Goal: Information Seeking & Learning: Compare options

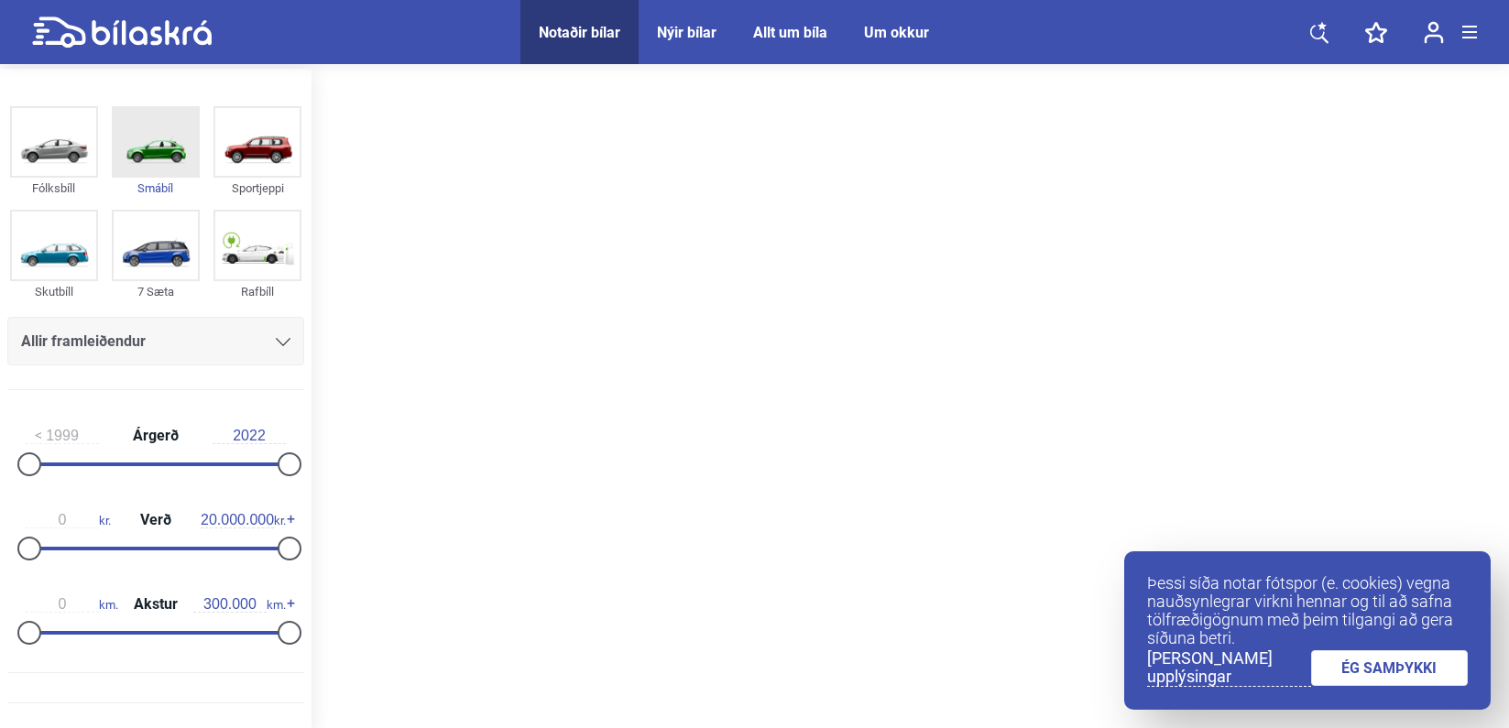
click at [134, 152] on img at bounding box center [156, 142] width 84 height 68
click at [1389, 663] on link "ÉG SAMÞYKKI" at bounding box center [1390, 668] width 158 height 36
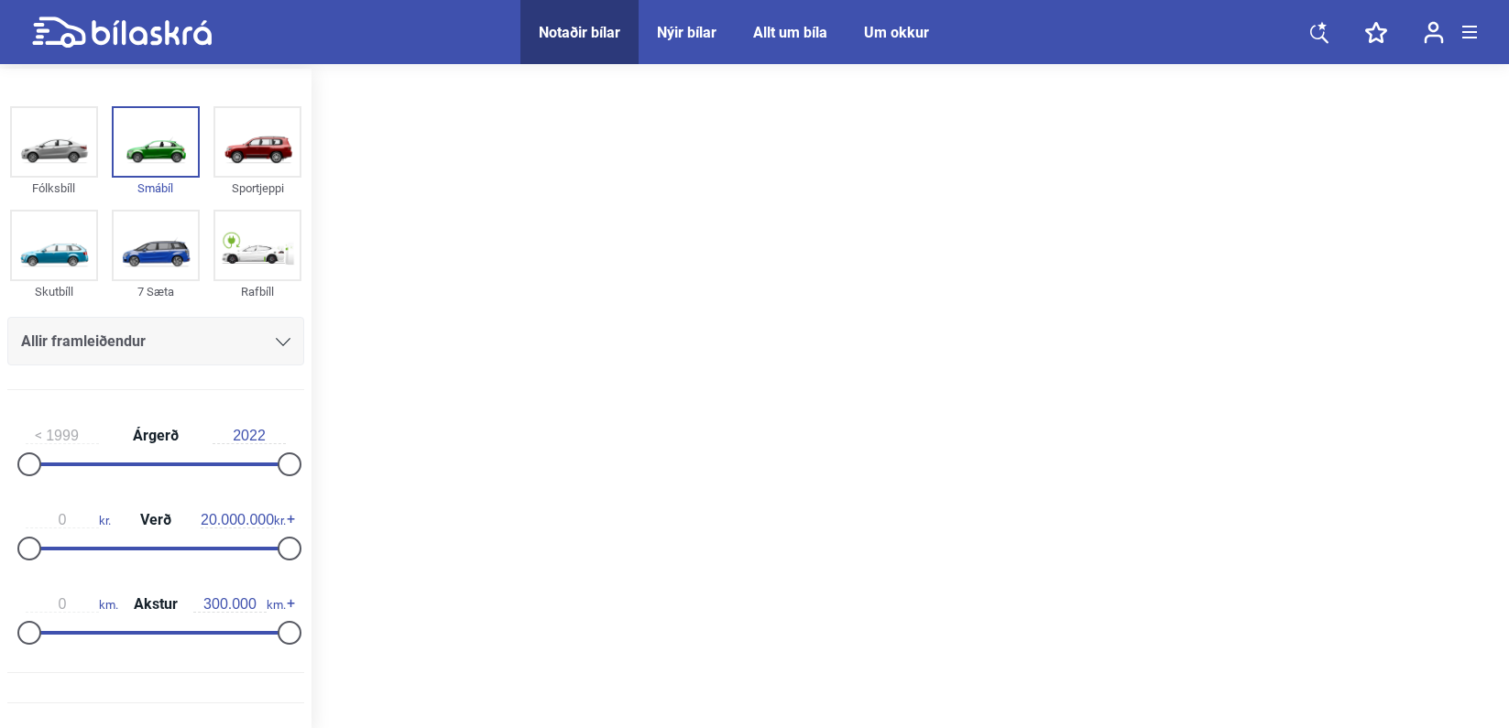
click at [1318, 25] on icon at bounding box center [1321, 25] width 9 height 8
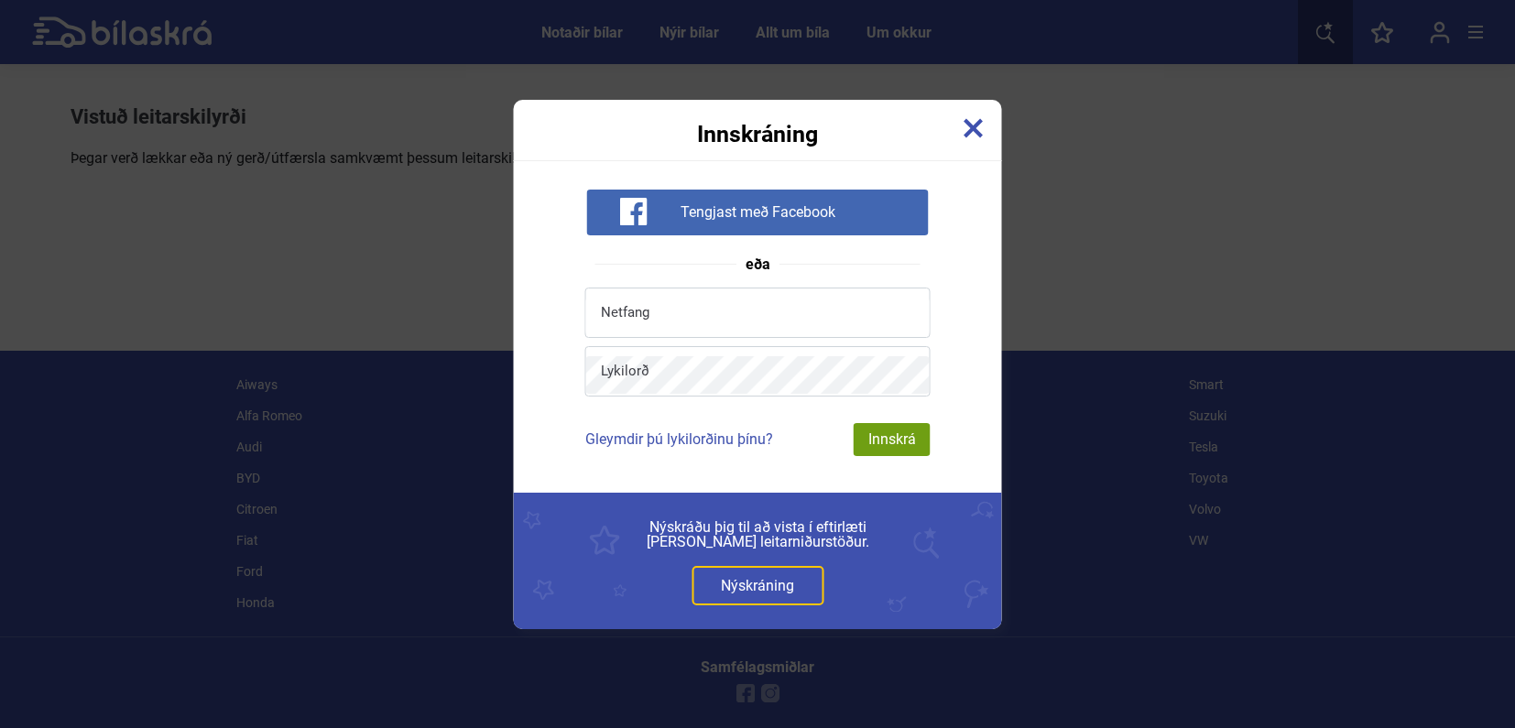
click at [985, 125] on div "Innskráning" at bounding box center [758, 123] width 488 height 46
click at [978, 127] on img at bounding box center [974, 128] width 20 height 20
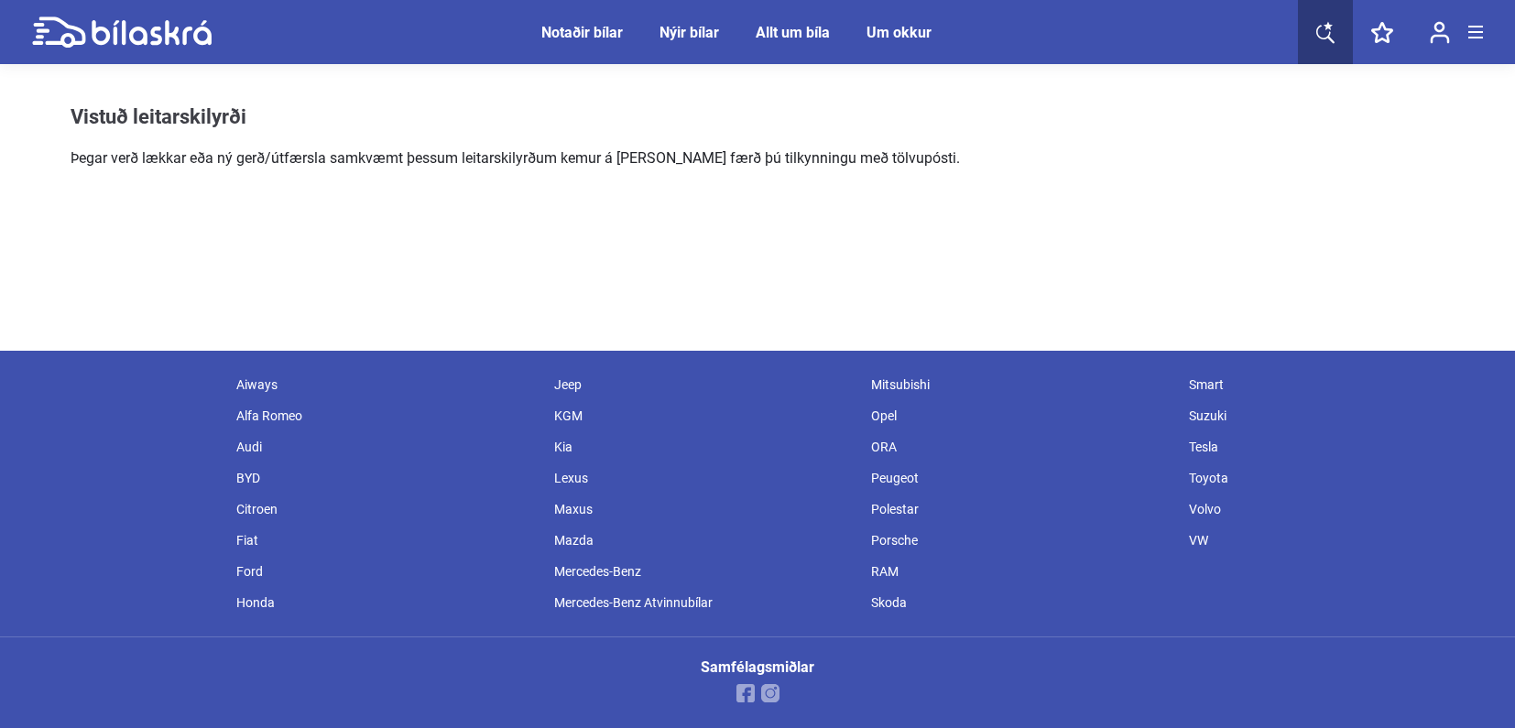
click at [1310, 31] on link at bounding box center [1325, 32] width 55 height 64
click at [693, 158] on p "Þegar verð lækkar eða ný gerð/útfærsla samkvæmt þessum leitarskilyrðum kemur á …" at bounding box center [516, 158] width 890 height 22
click at [327, 133] on div "Vistuð leitarskilyrði Þegar verð lækkar eða ný gerð/útfærsla samkvæmt þessum le…" at bounding box center [516, 137] width 890 height 64
click at [305, 112] on h1 "Vistuð leitarskilyrði" at bounding box center [516, 117] width 890 height 24
click at [363, 145] on div "Vistuð leitarskilyrði Þegar verð lækkar eða ný gerð/útfærsla samkvæmt þessum le…" at bounding box center [516, 137] width 890 height 64
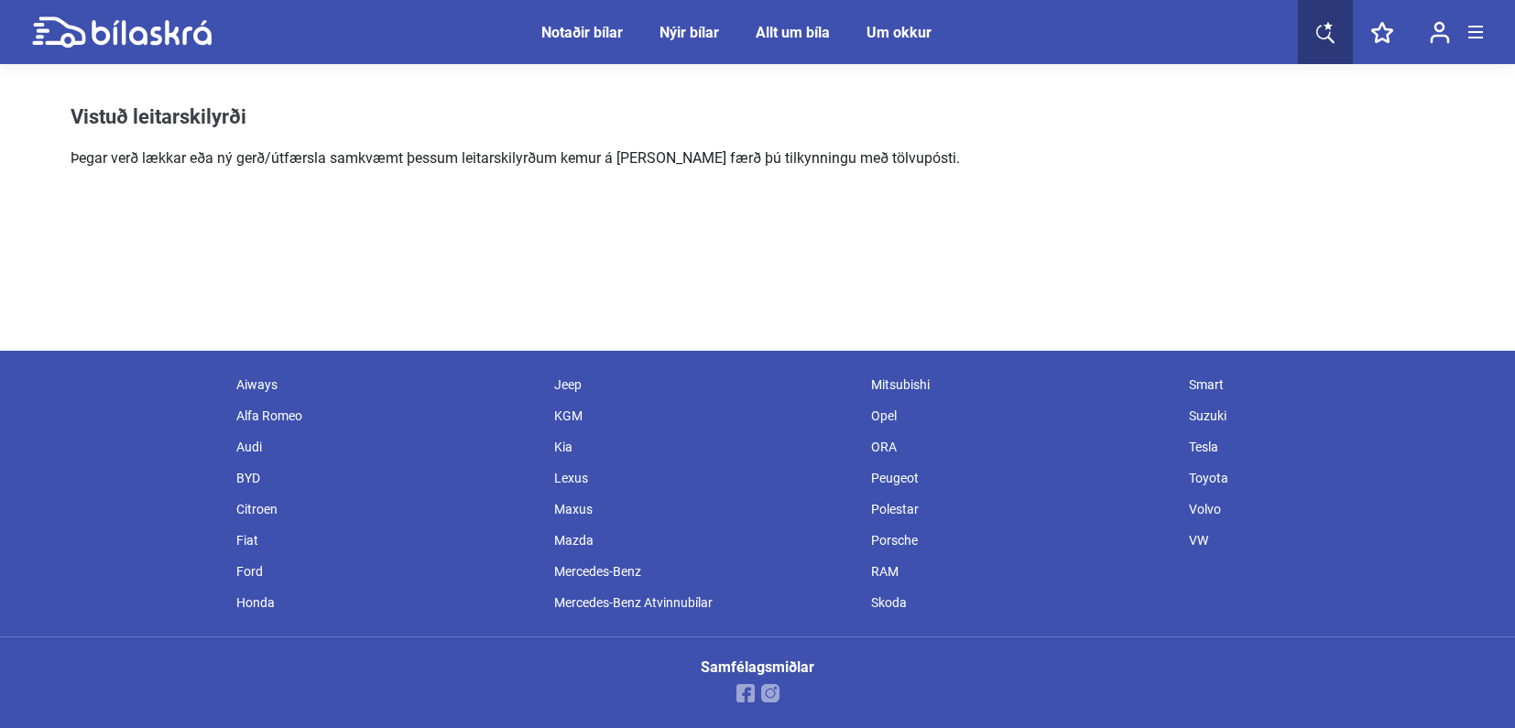
click at [895, 158] on p "Þegar verð lækkar eða ný gerð/útfærsla samkvæmt þessum leitarskilyrðum kemur á …" at bounding box center [516, 158] width 890 height 22
click at [1333, 27] on icon at bounding box center [1325, 32] width 18 height 23
click at [1320, 31] on icon at bounding box center [1325, 32] width 18 height 23
click at [593, 28] on div "Notaðir bílar" at bounding box center [582, 32] width 82 height 17
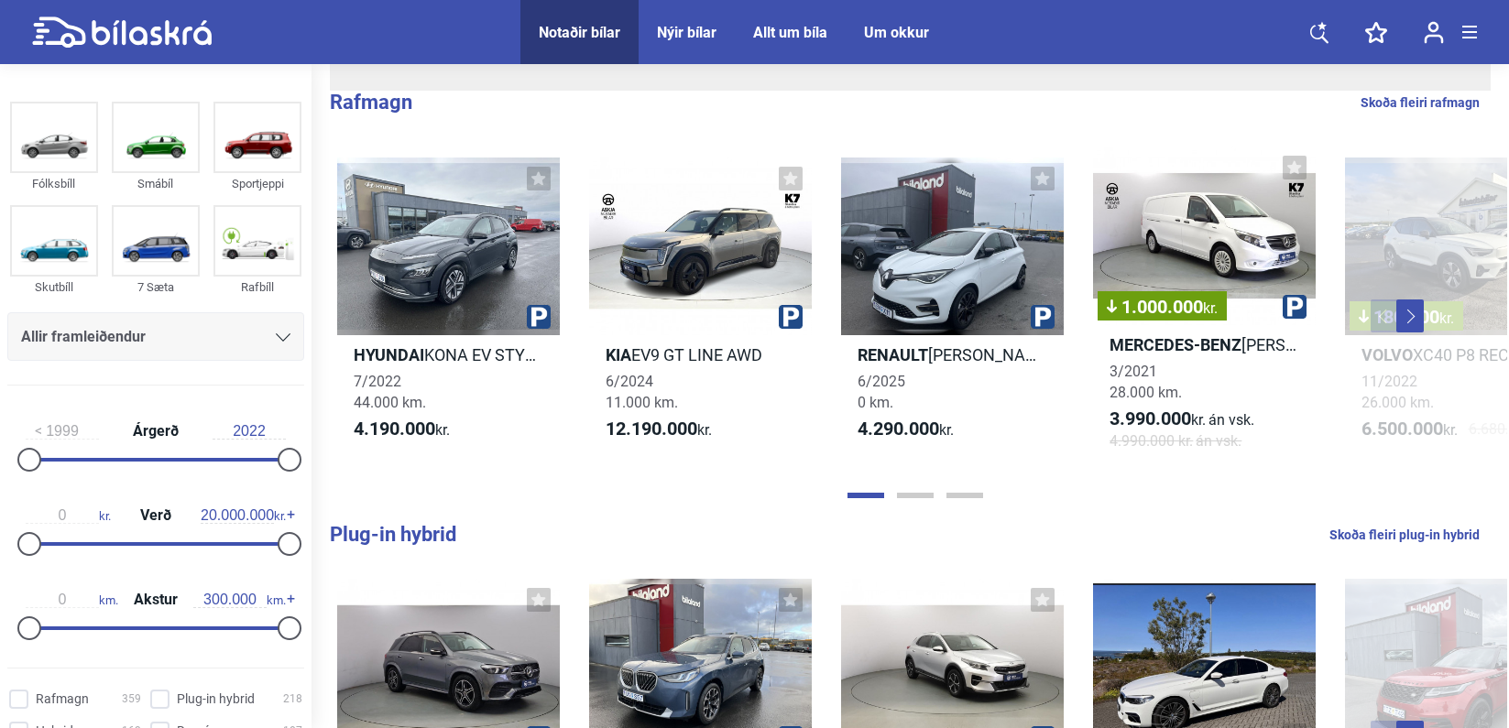
click at [189, 347] on div "Allir framleiðendur" at bounding box center [155, 337] width 269 height 26
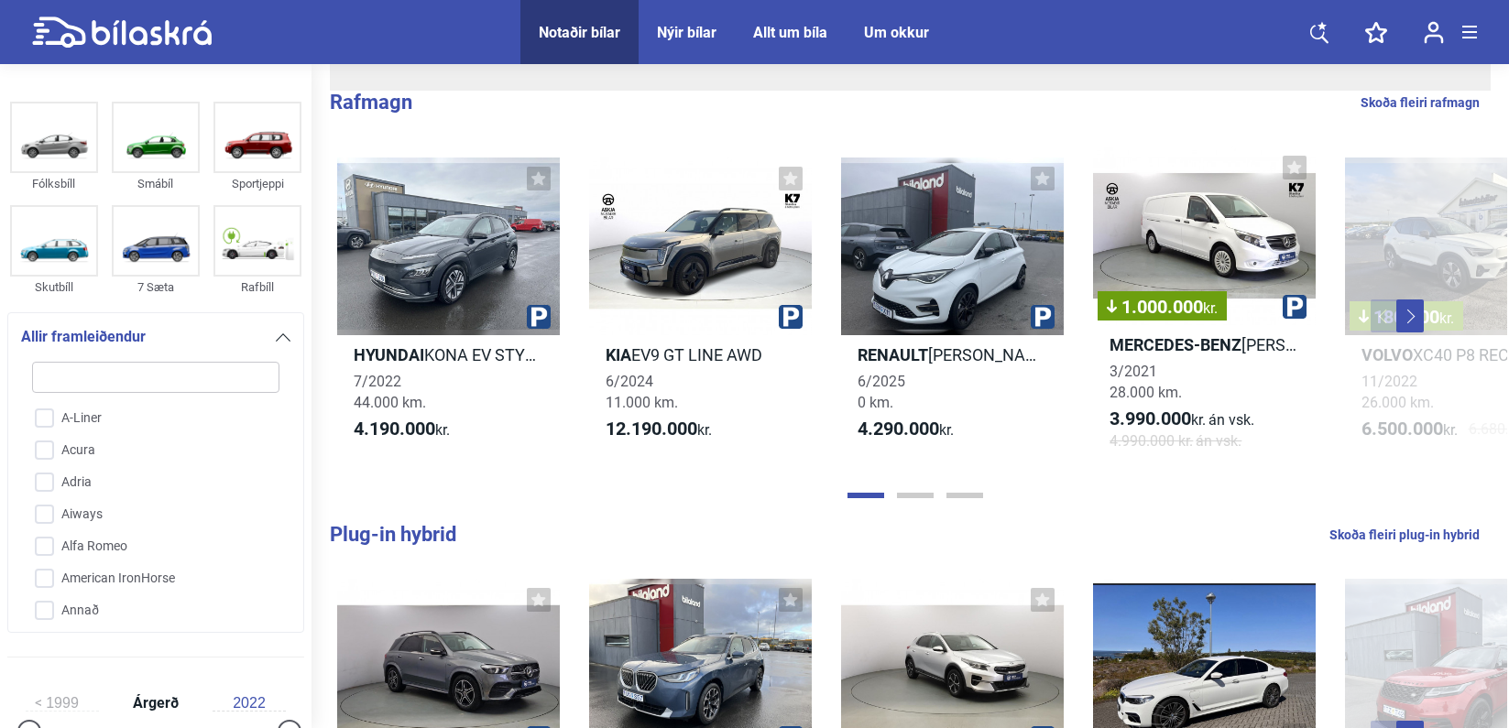
type input "m"
checkbox input "false"
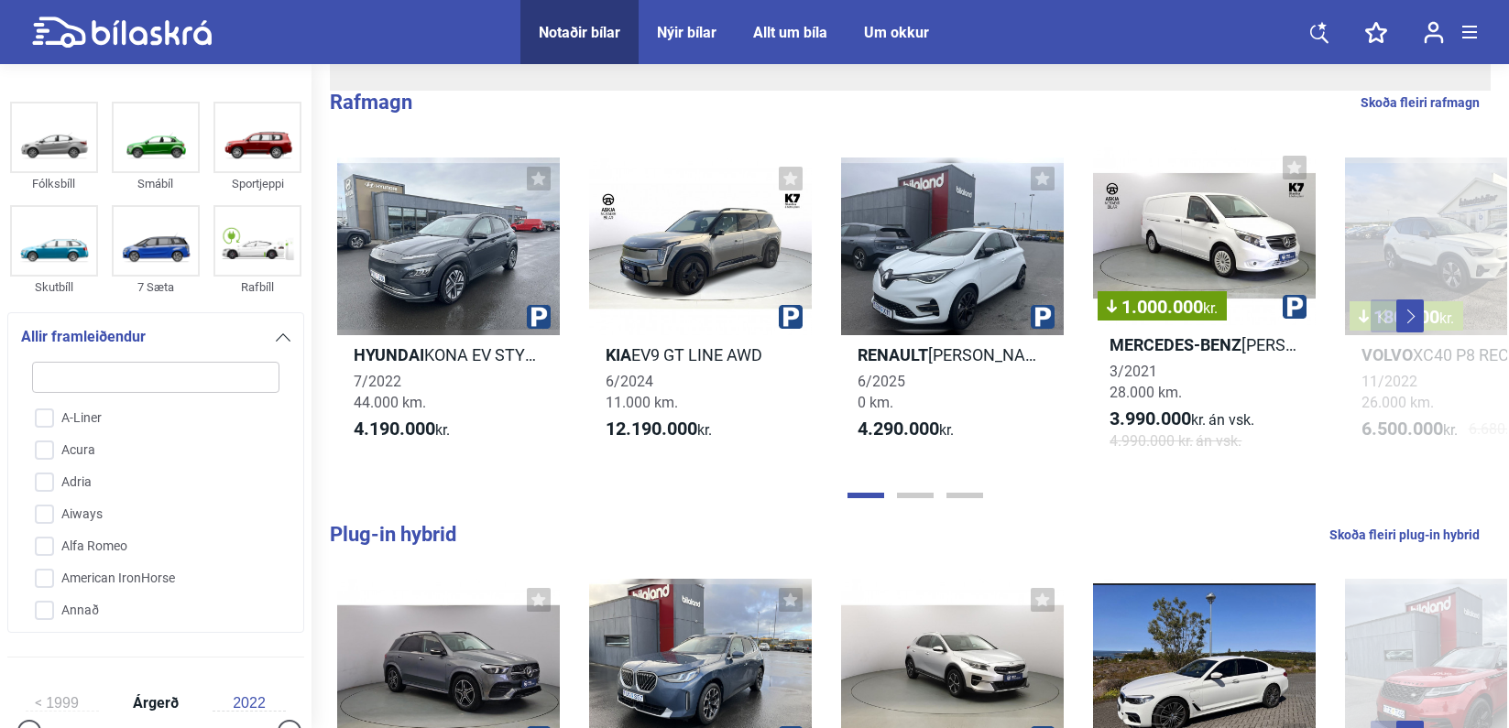
checkbox input "false"
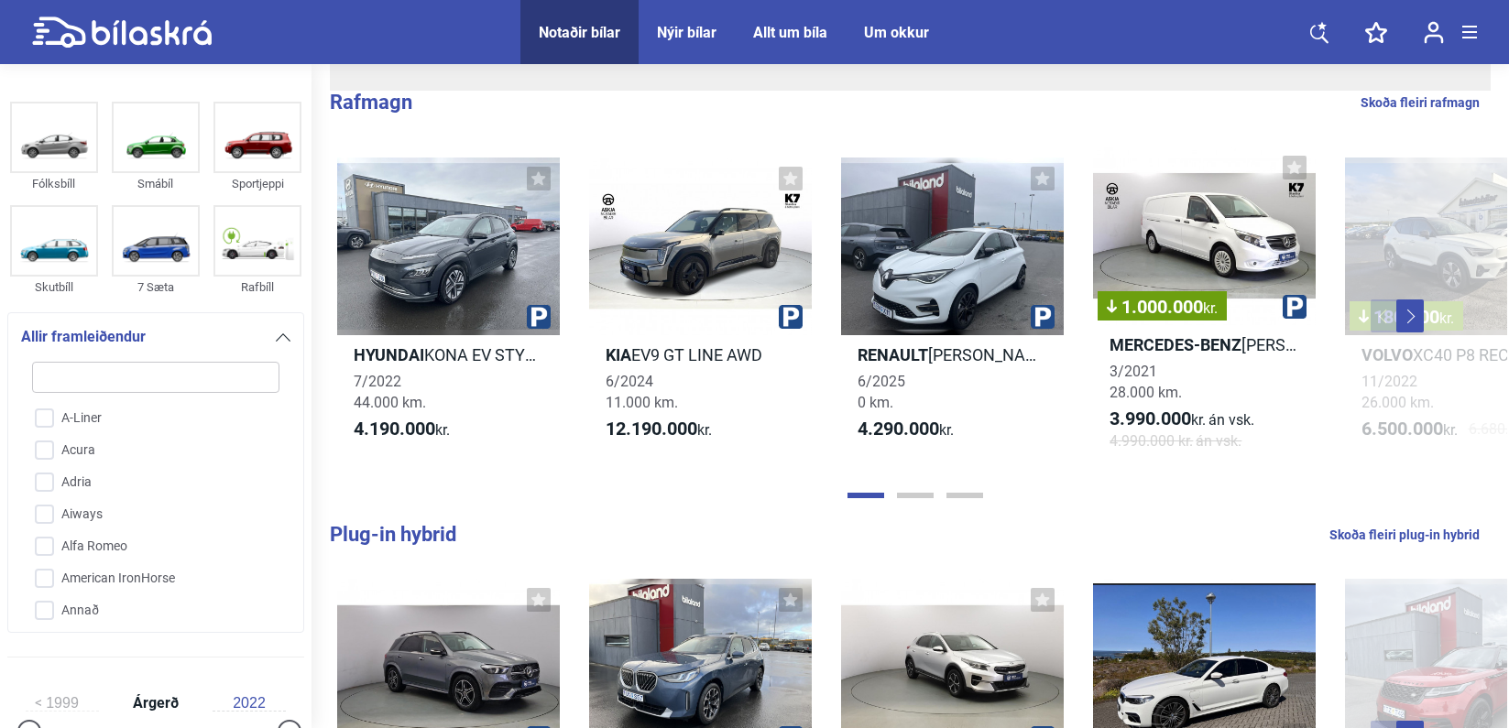
checkbox input "false"
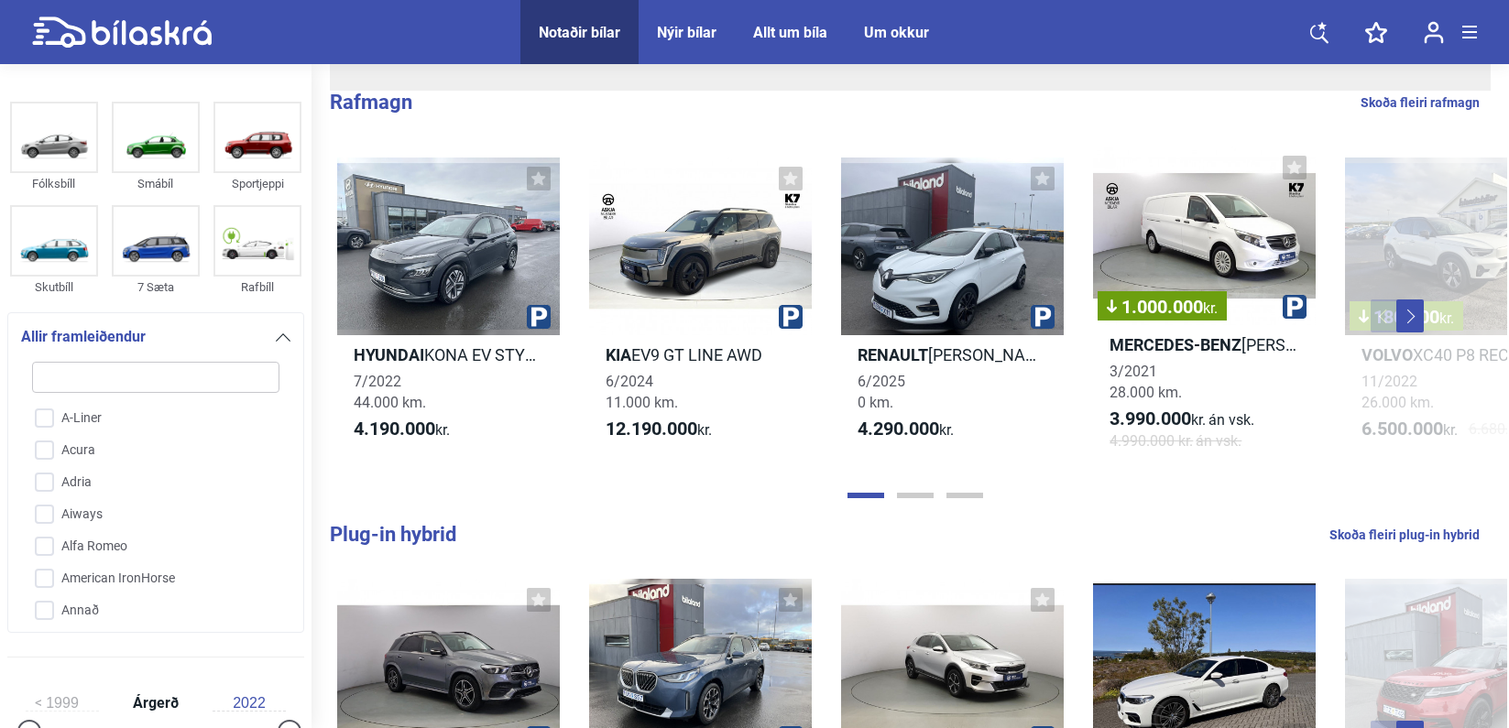
checkbox input "false"
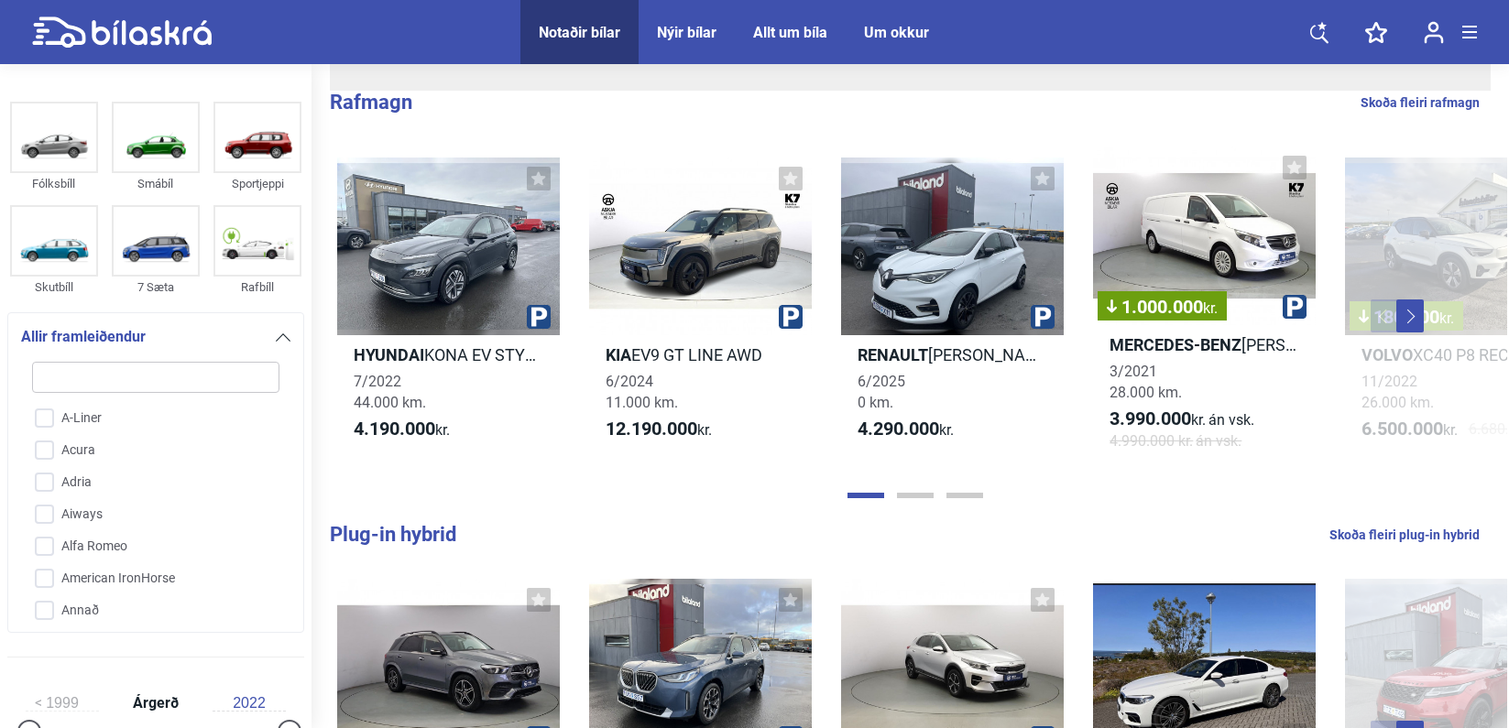
checkbox input "false"
type input "mi"
checkbox input "false"
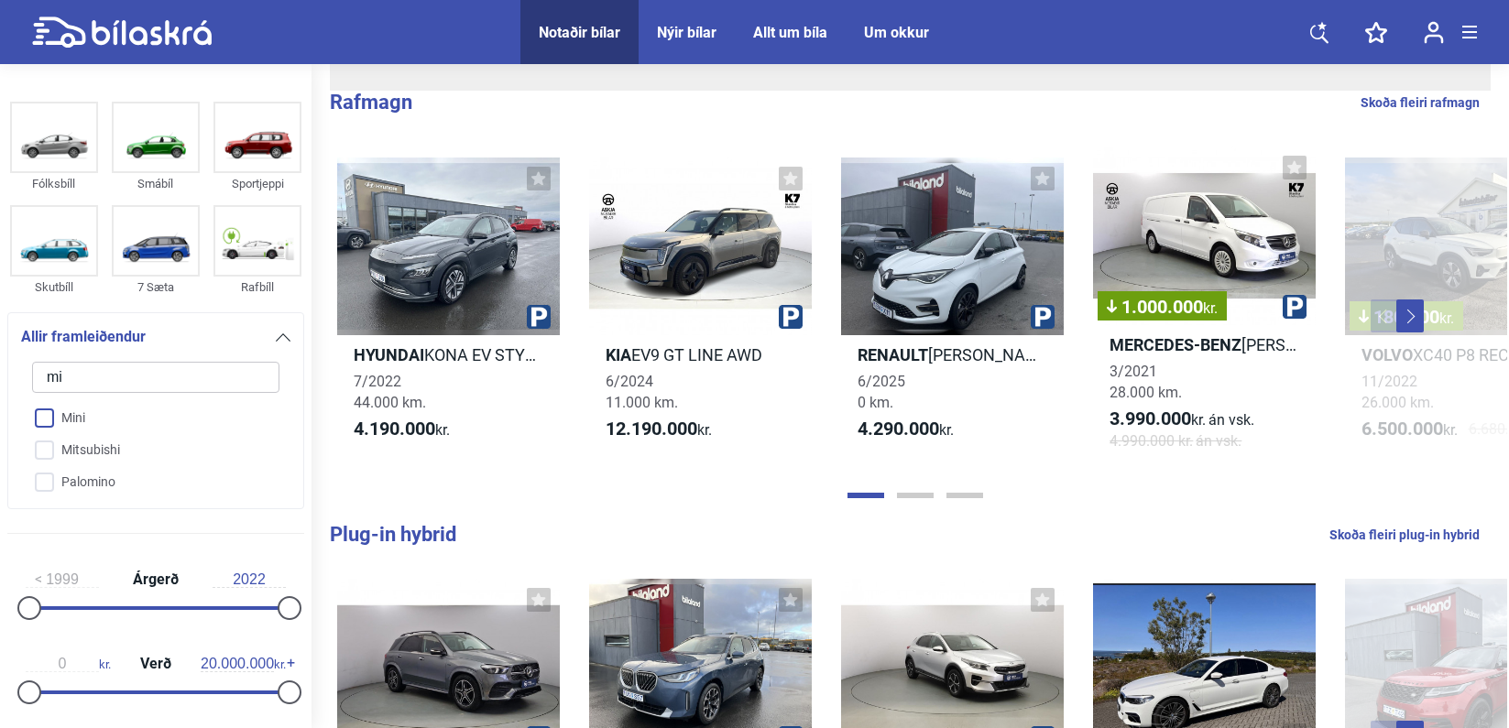
type input "mi"
click at [73, 421] on input "Mini" at bounding box center [143, 419] width 249 height 32
checkbox input "true"
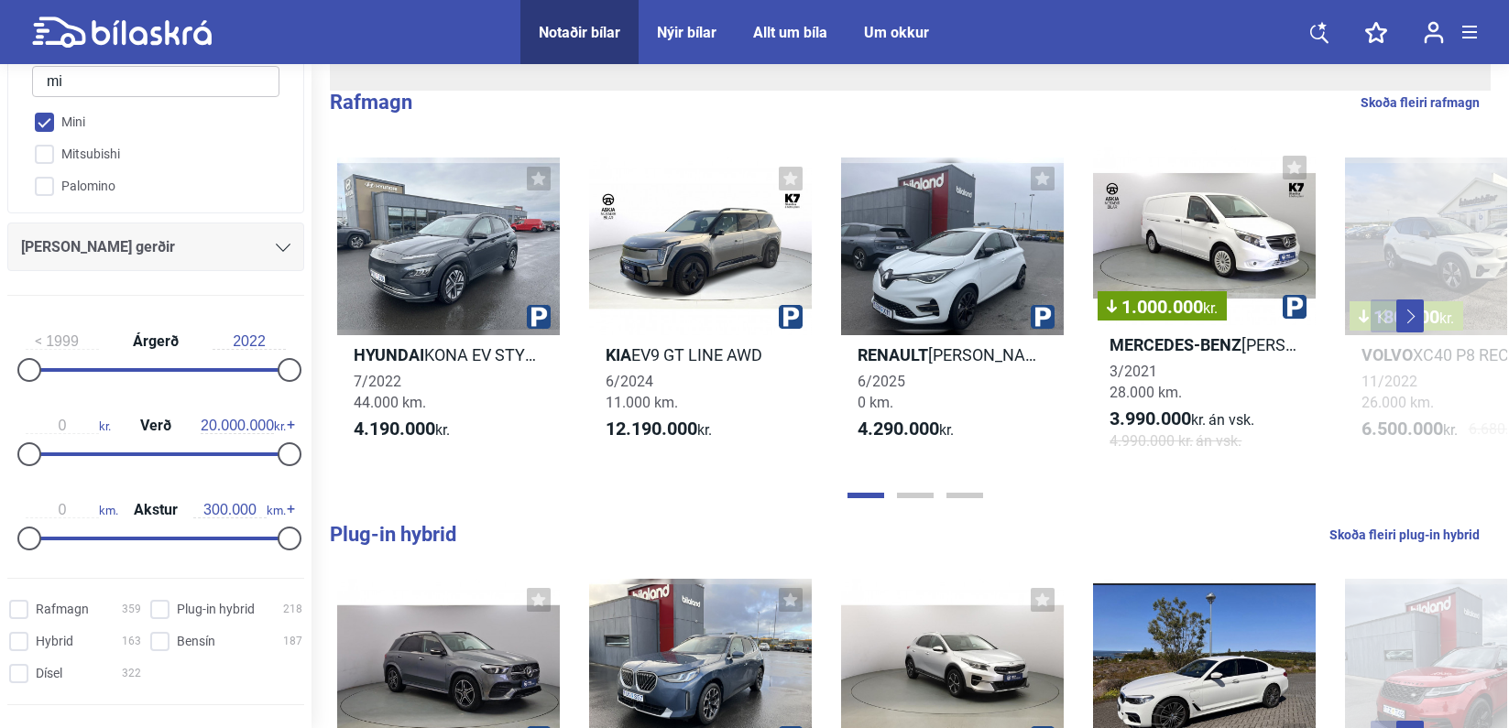
scroll to position [366, 0]
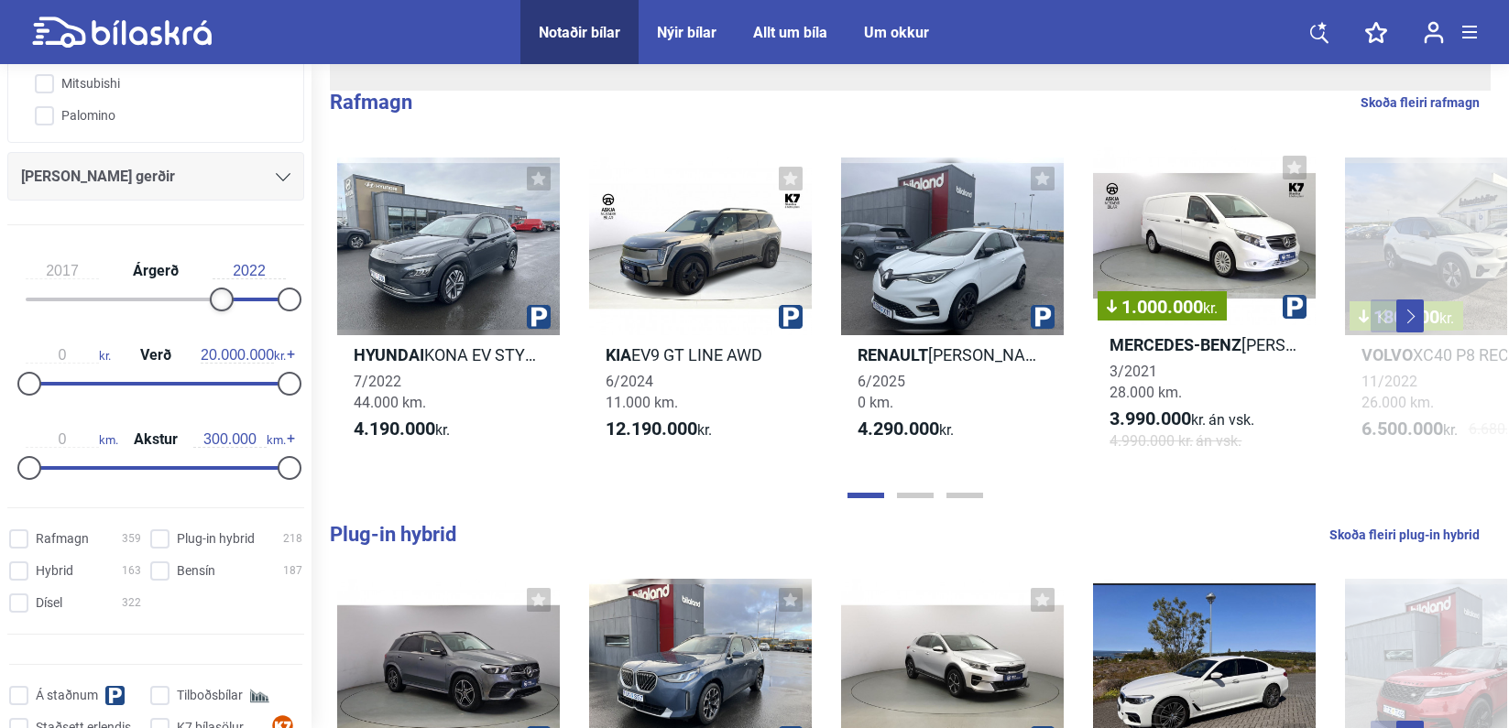
type input "2018"
drag, startPoint x: 21, startPoint y: 294, endPoint x: 225, endPoint y: 281, distance: 204.7
click at [225, 281] on div "2018 Árgerð 2022" at bounding box center [155, 282] width 297 height 84
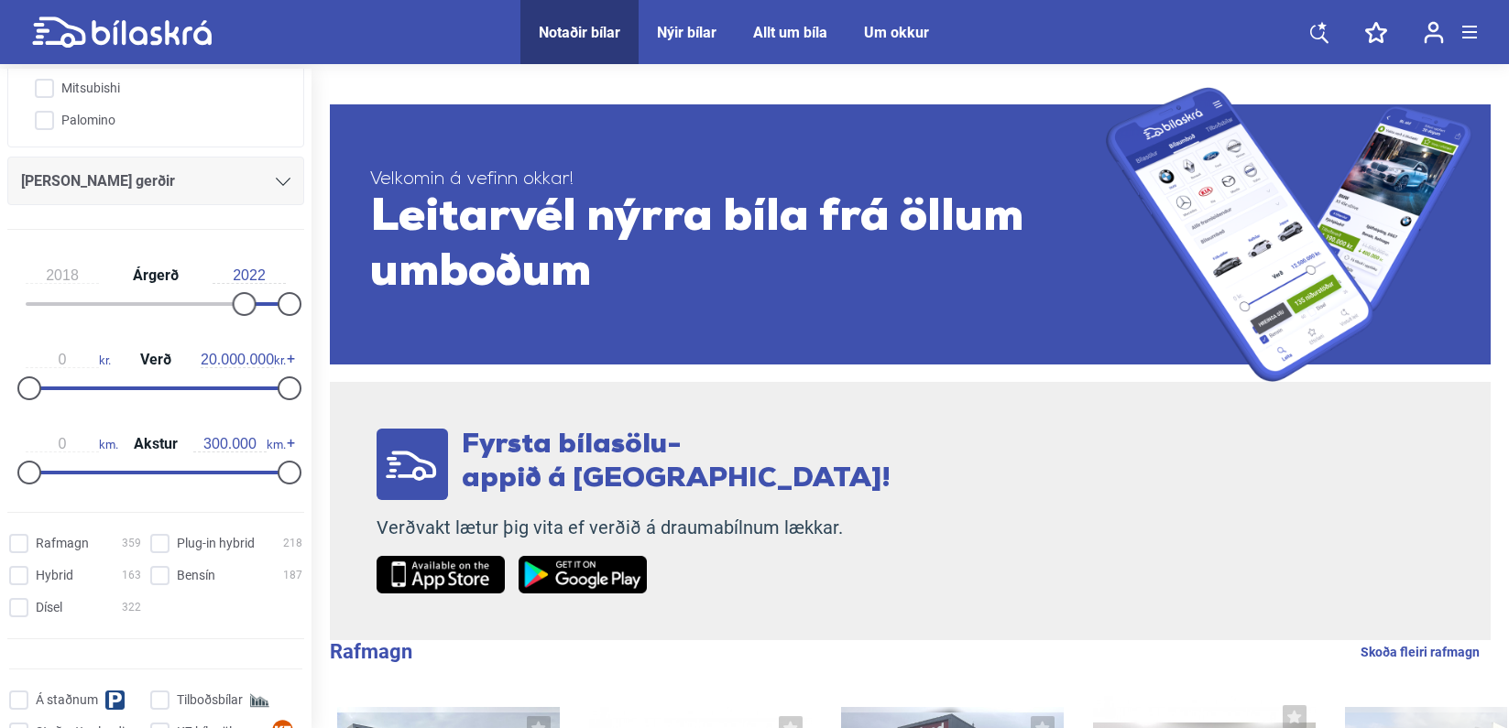
click at [258, 276] on input "2022" at bounding box center [249, 276] width 73 height 16
drag, startPoint x: 279, startPoint y: 299, endPoint x: 311, endPoint y: 298, distance: 32.1
click at [293, 386] on div "0 kr. Verð 20.000.000 kr." at bounding box center [155, 371] width 297 height 84
type input "7.100.000"
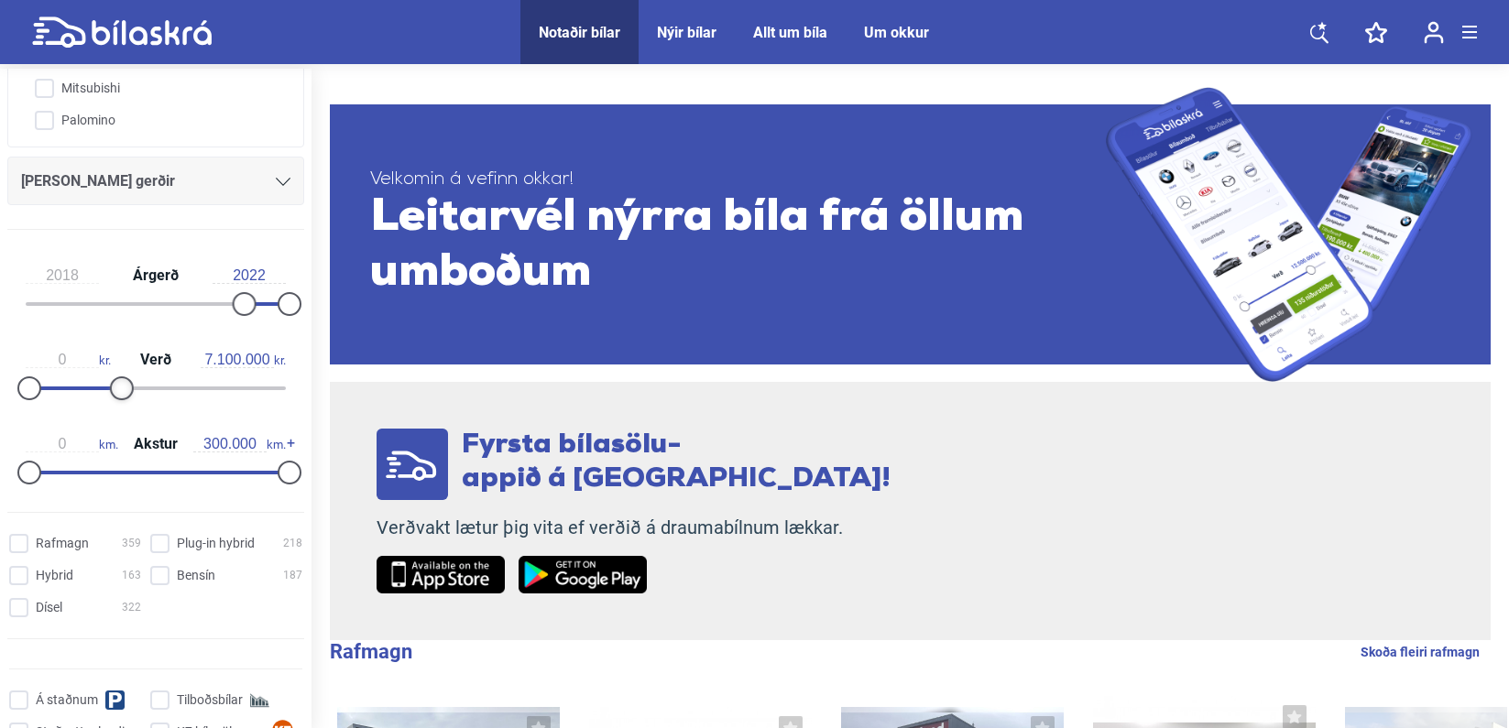
drag, startPoint x: 287, startPoint y: 387, endPoint x: 124, endPoint y: 405, distance: 164.1
click at [124, 405] on div "0 kr. Verð 7.100.000 kr." at bounding box center [155, 371] width 297 height 84
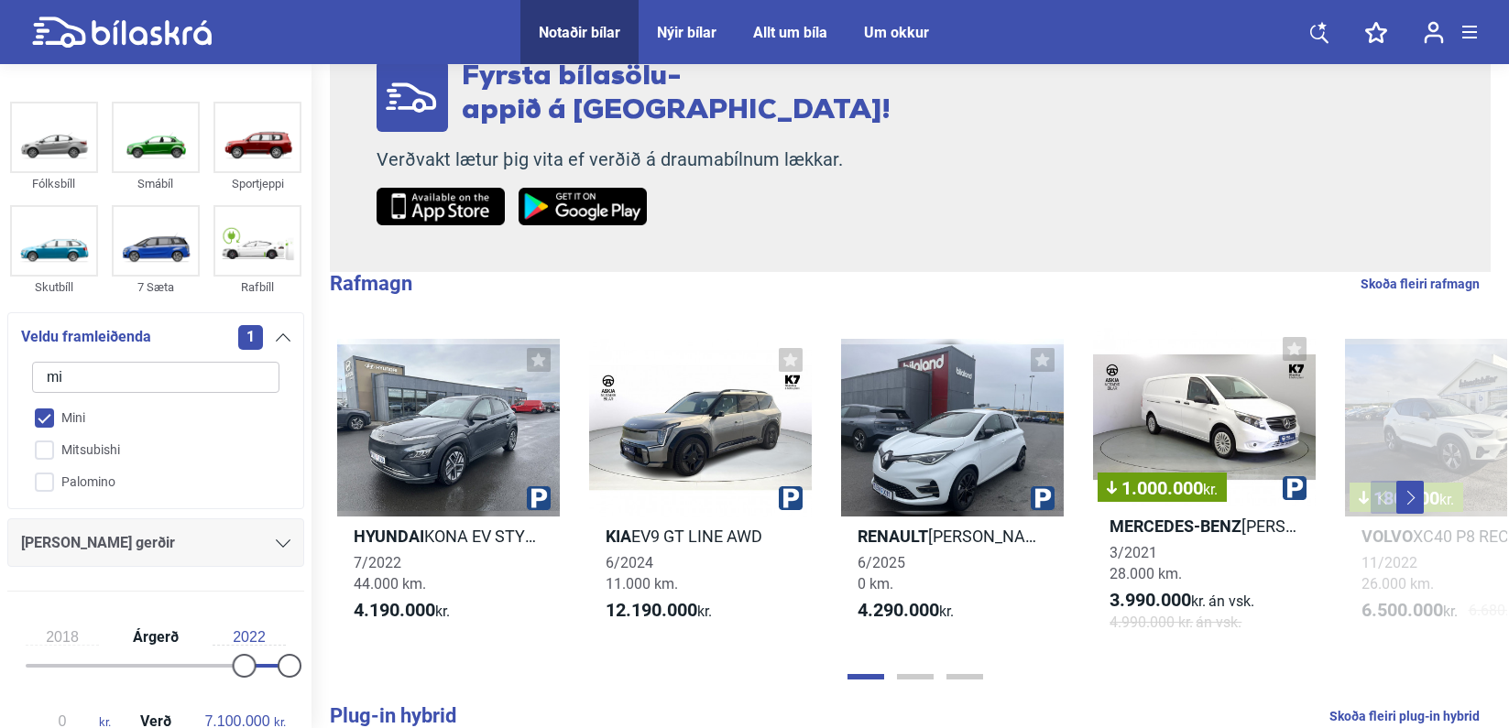
scroll to position [366, 0]
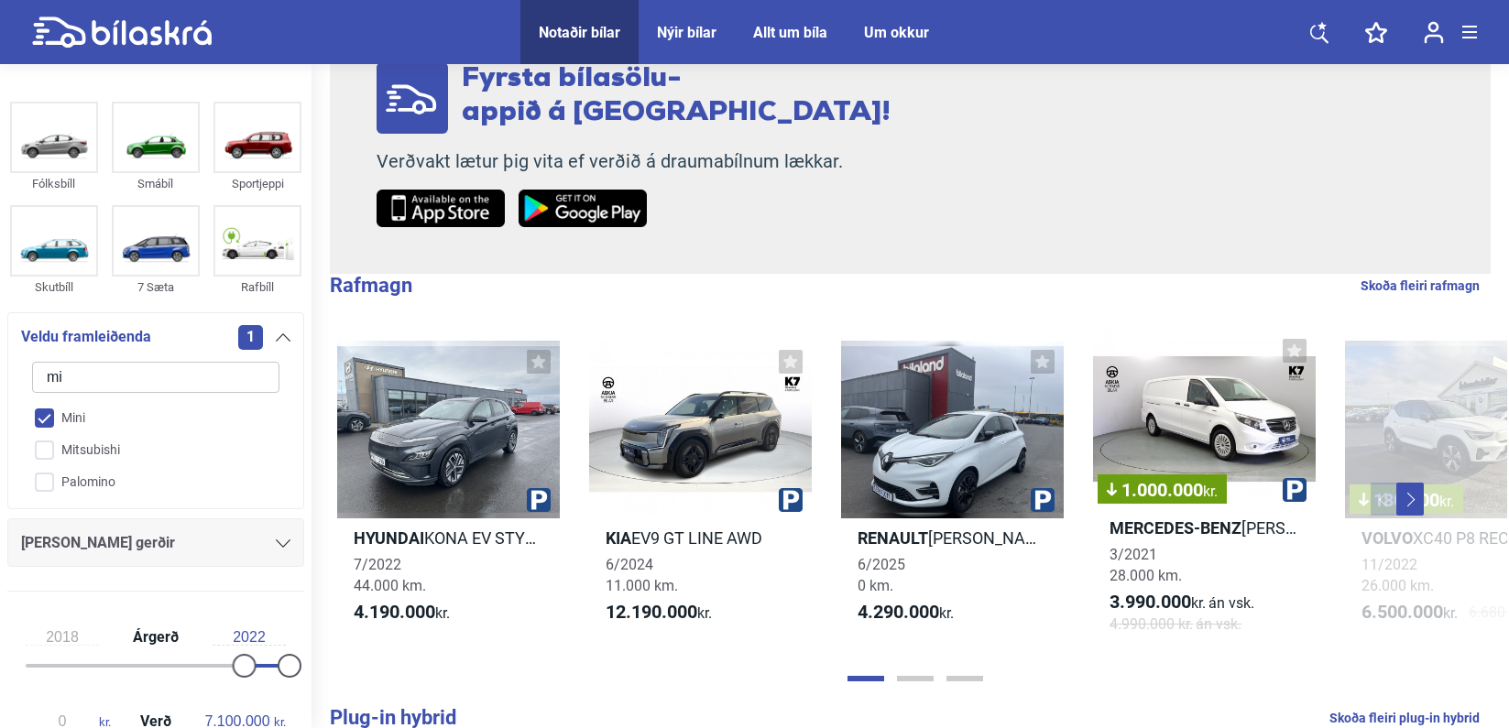
click at [280, 340] on icon at bounding box center [283, 337] width 15 height 8
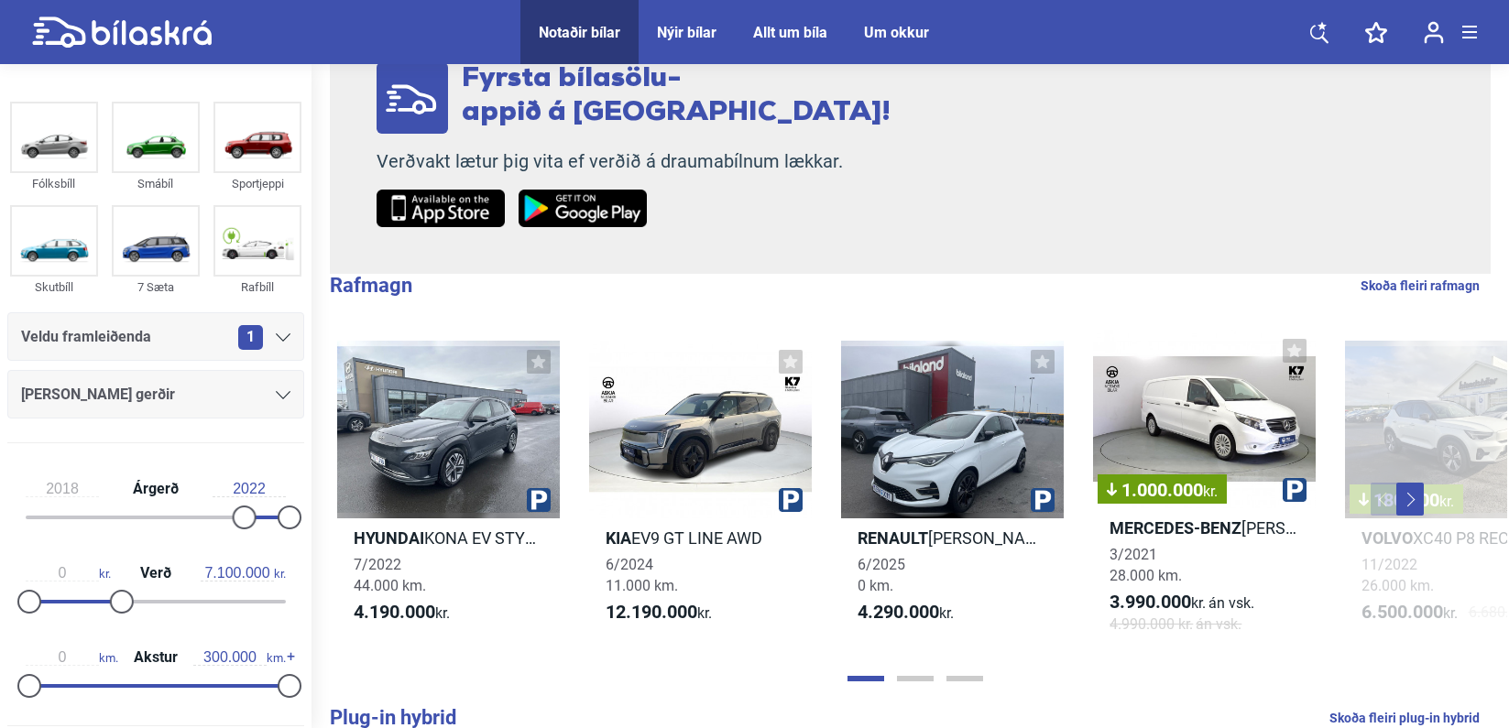
click at [260, 399] on div "[PERSON_NAME] gerðir" at bounding box center [155, 395] width 269 height 26
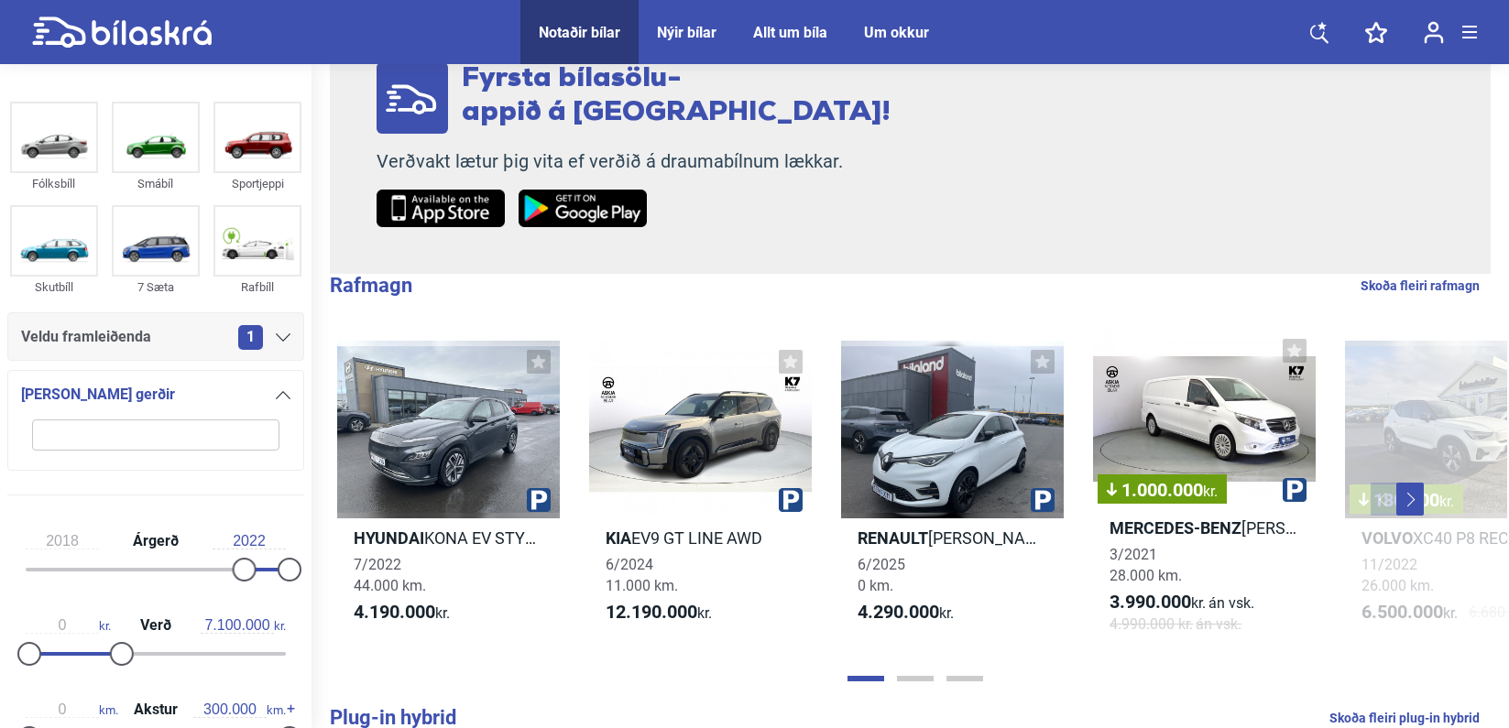
click at [260, 399] on div "[PERSON_NAME] gerðir" at bounding box center [155, 395] width 269 height 26
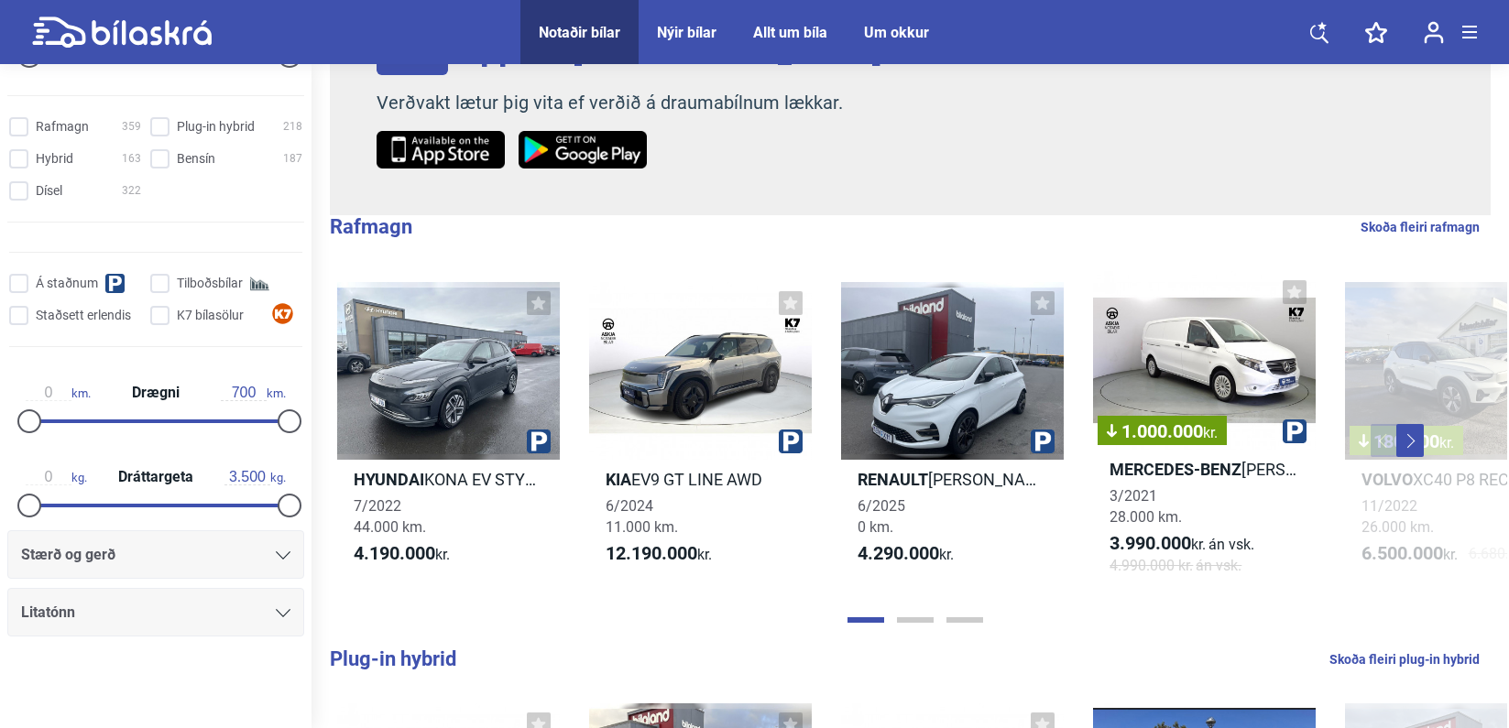
scroll to position [458, 0]
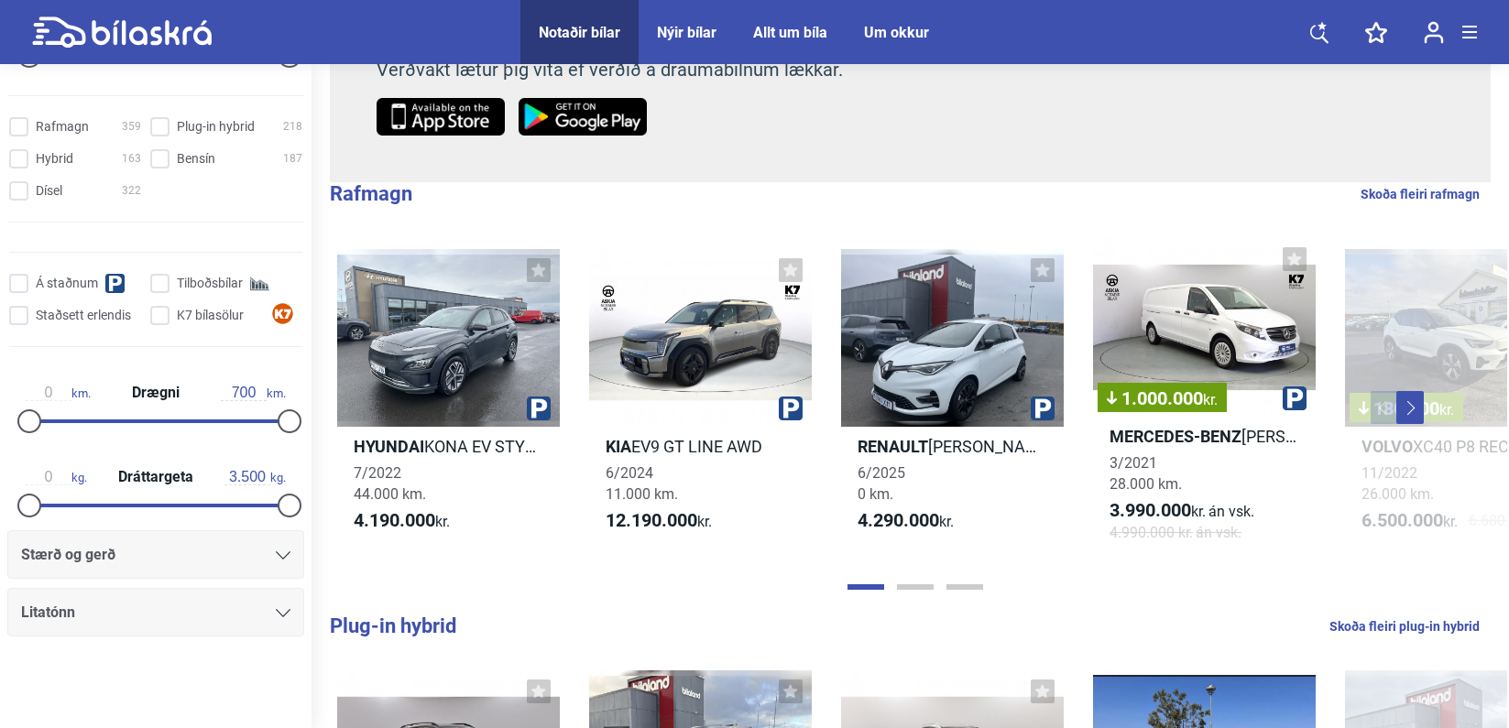
click at [114, 606] on div "Litatónn" at bounding box center [155, 613] width 269 height 26
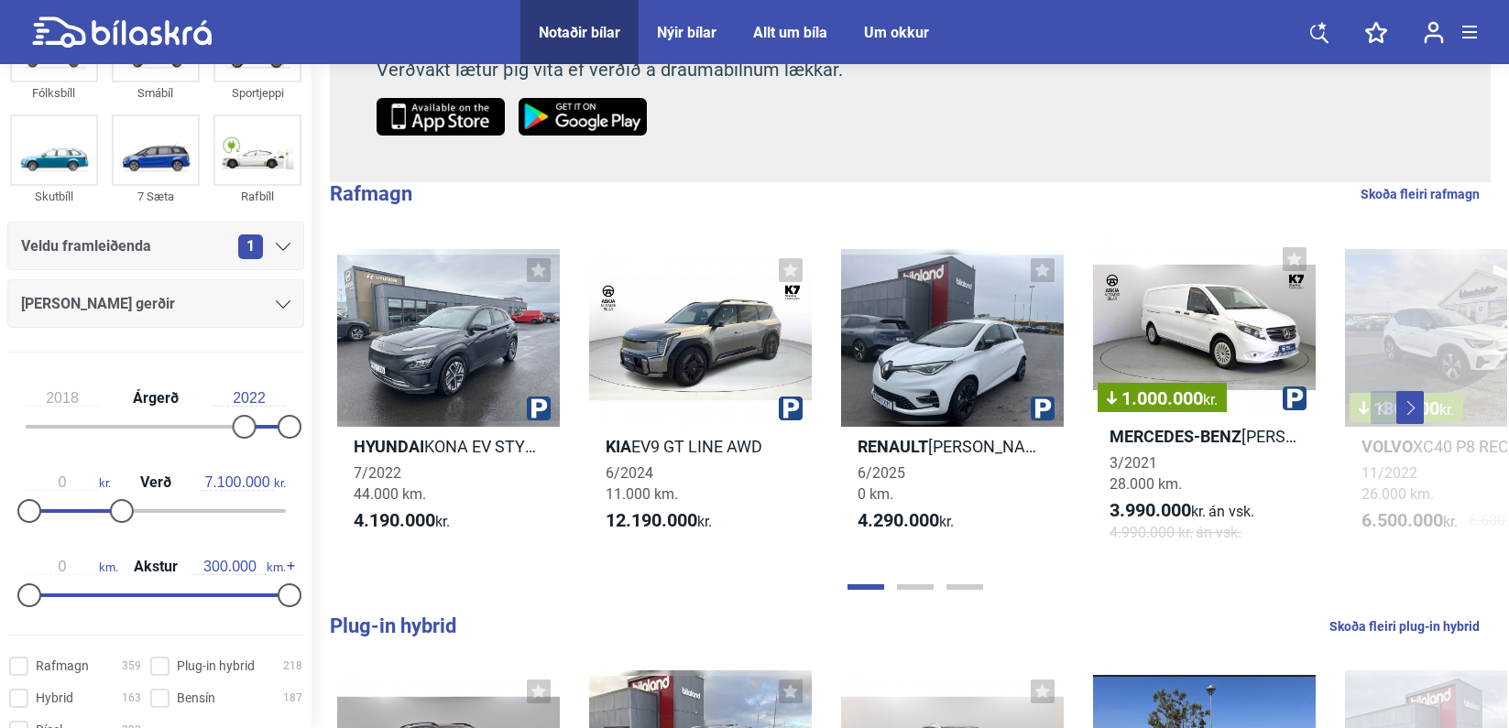
scroll to position [81, 0]
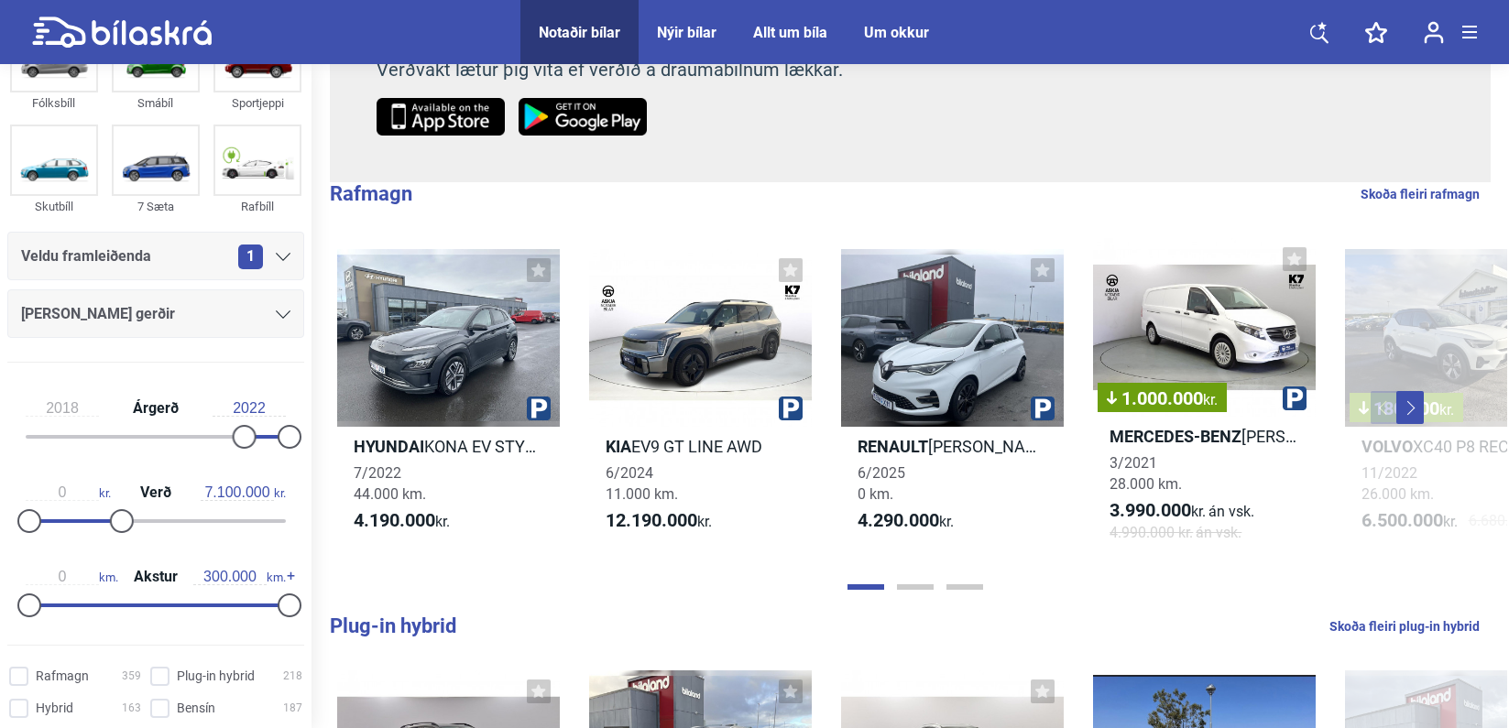
click at [277, 248] on div "1" at bounding box center [264, 257] width 52 height 25
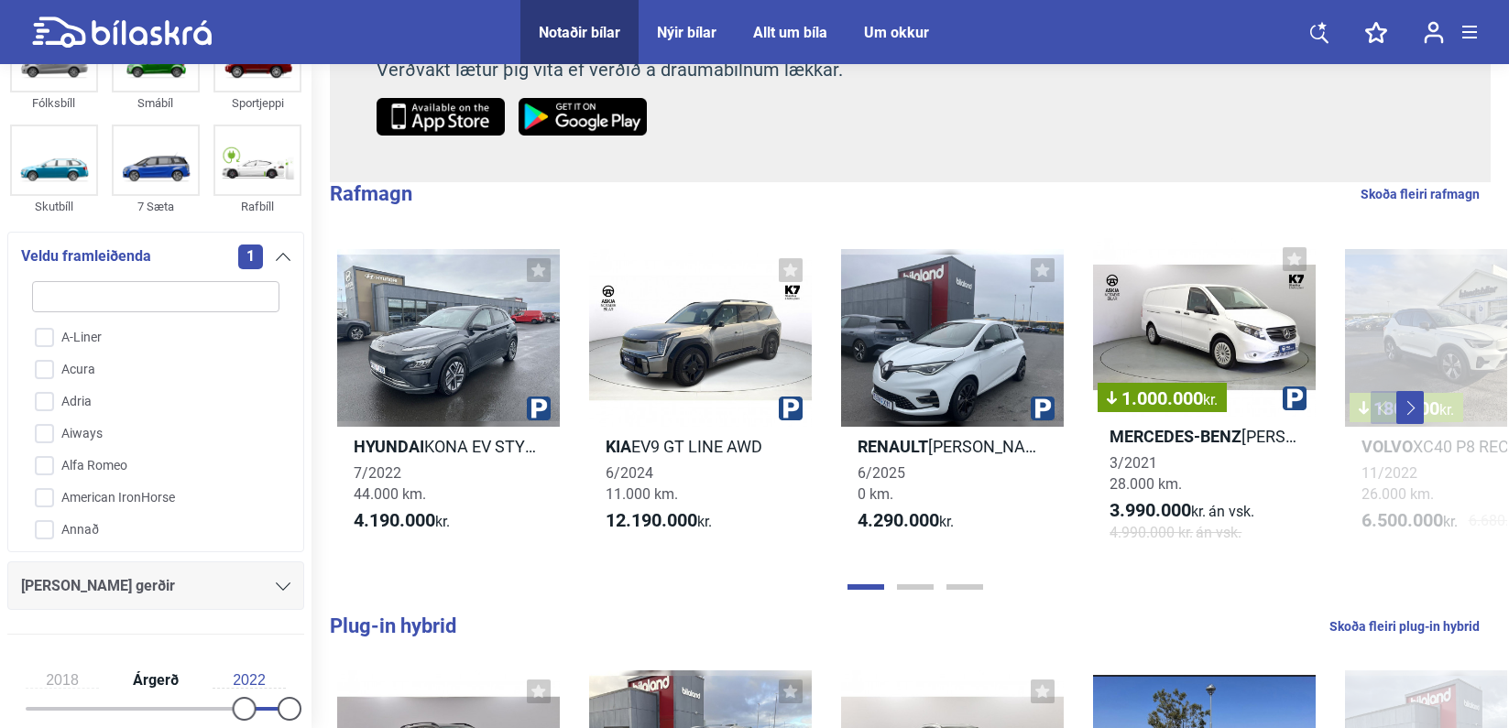
type input "c"
checkbox input "false"
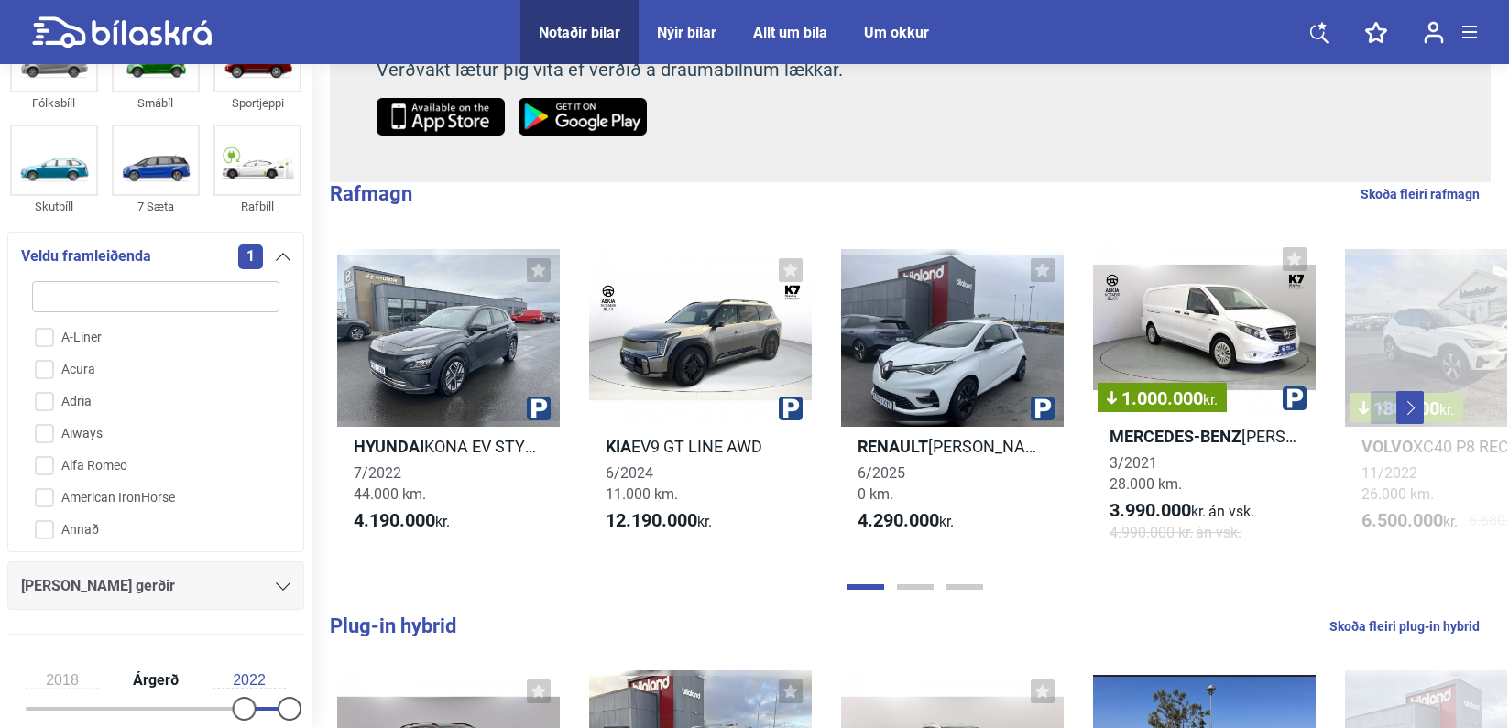
checkbox input "false"
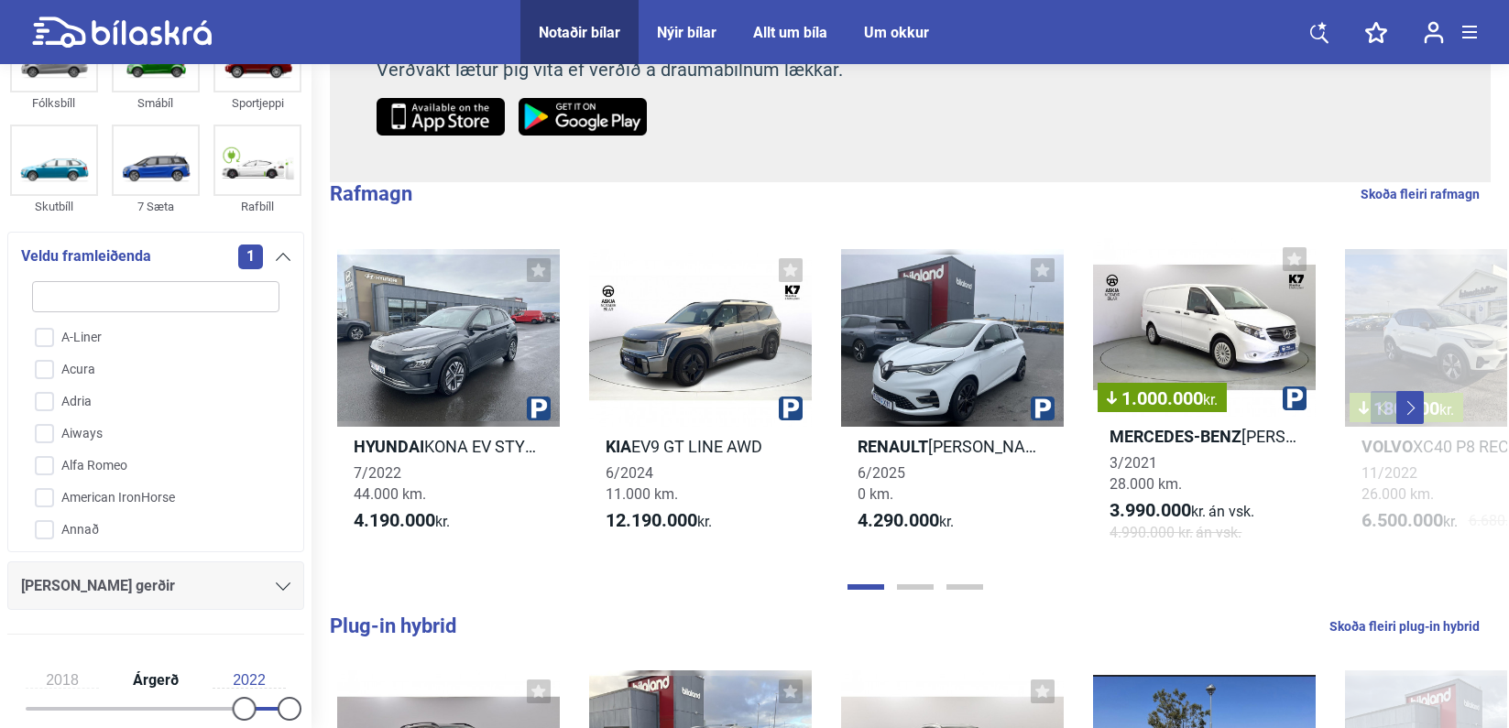
checkbox input "false"
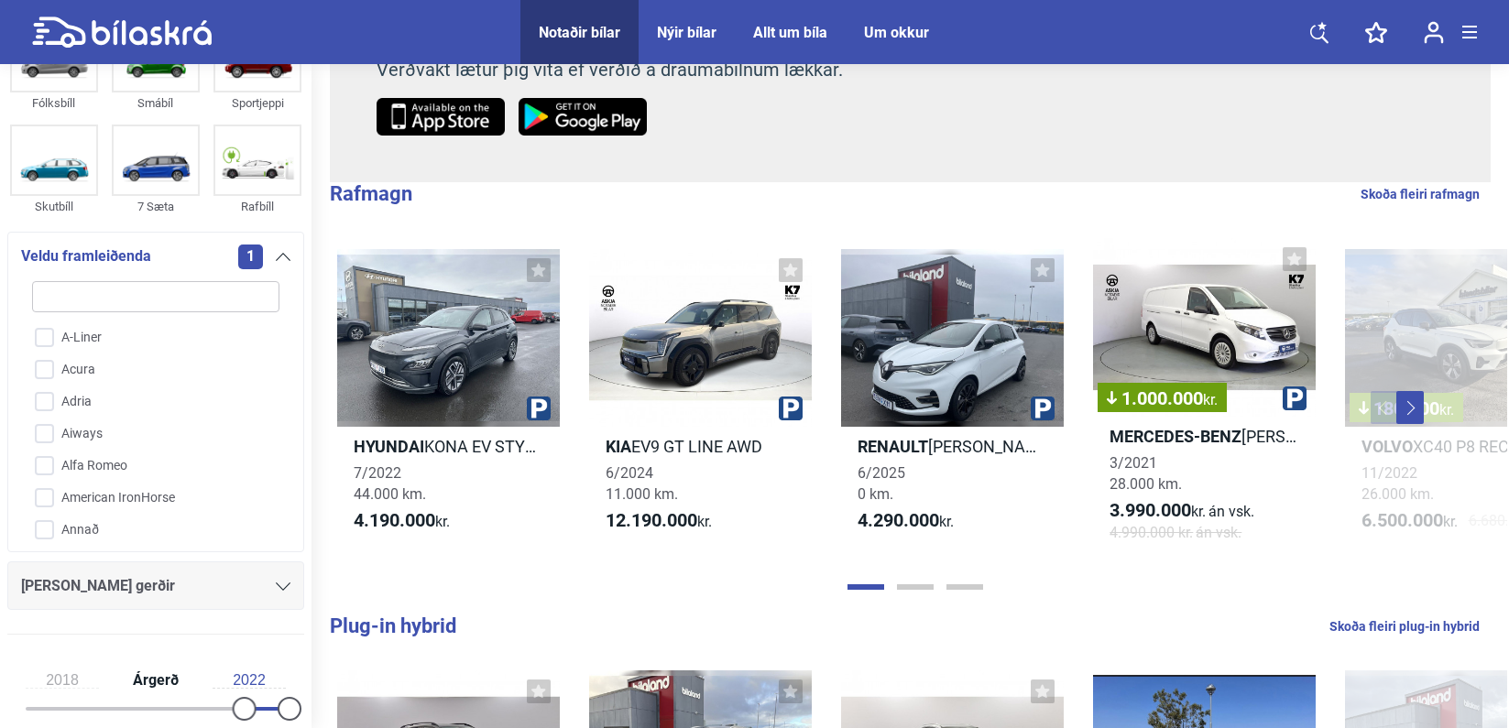
checkbox input "false"
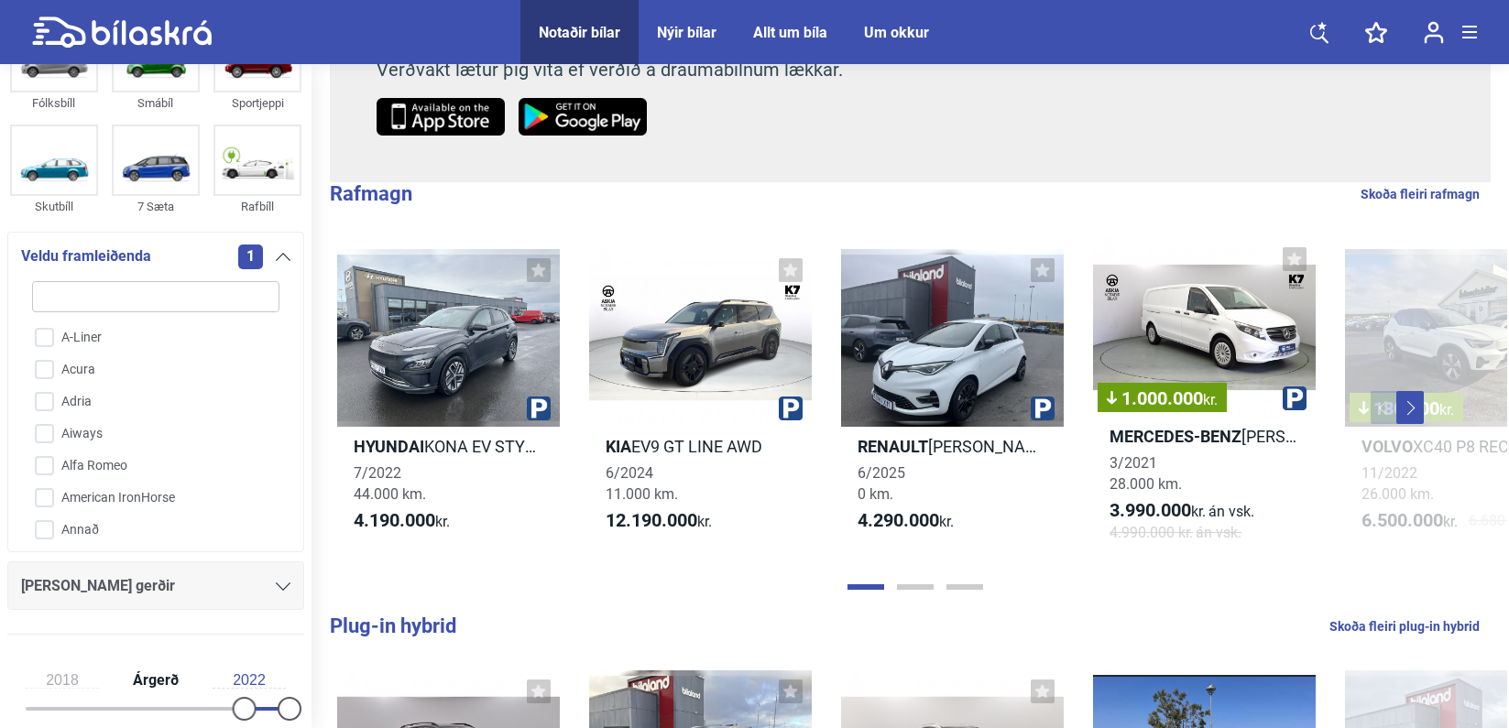
checkbox input "false"
type input "co"
checkbox input "false"
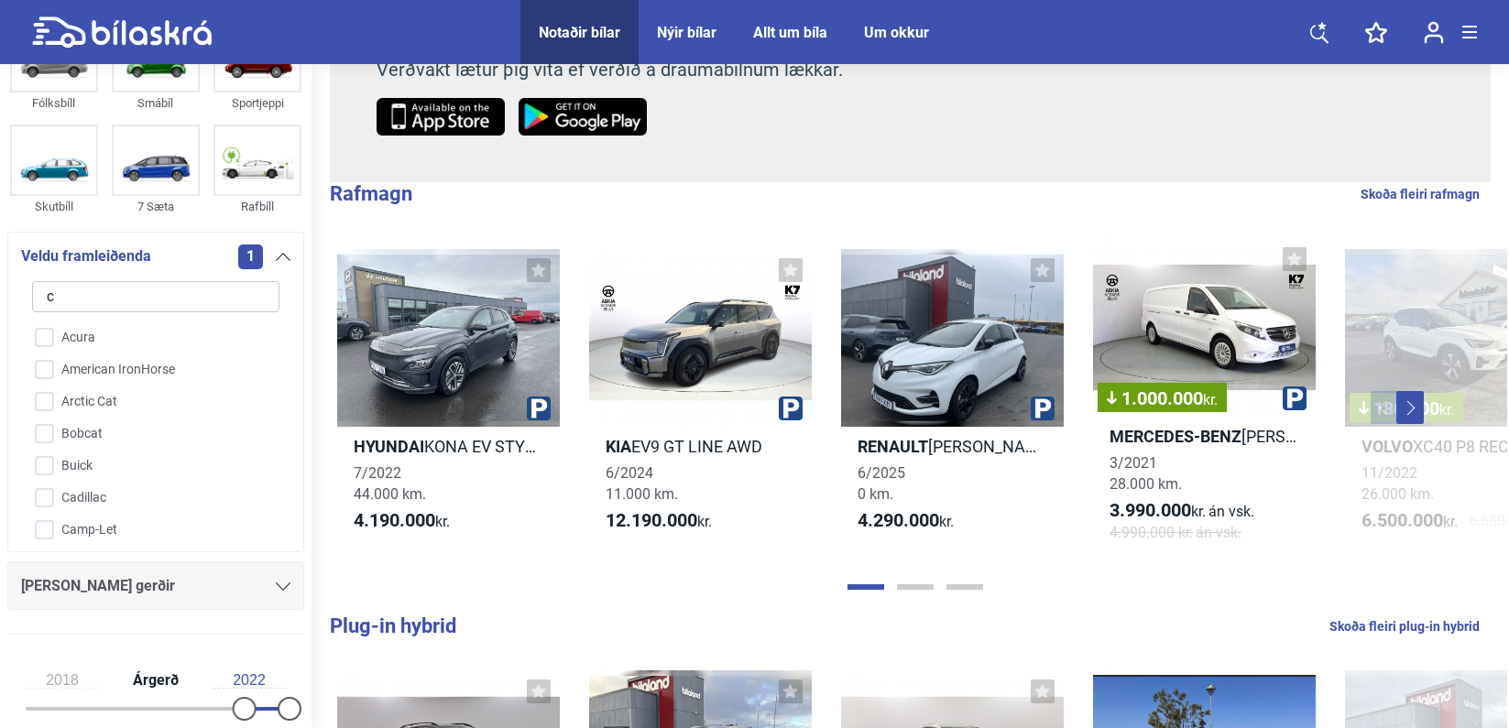
checkbox input "false"
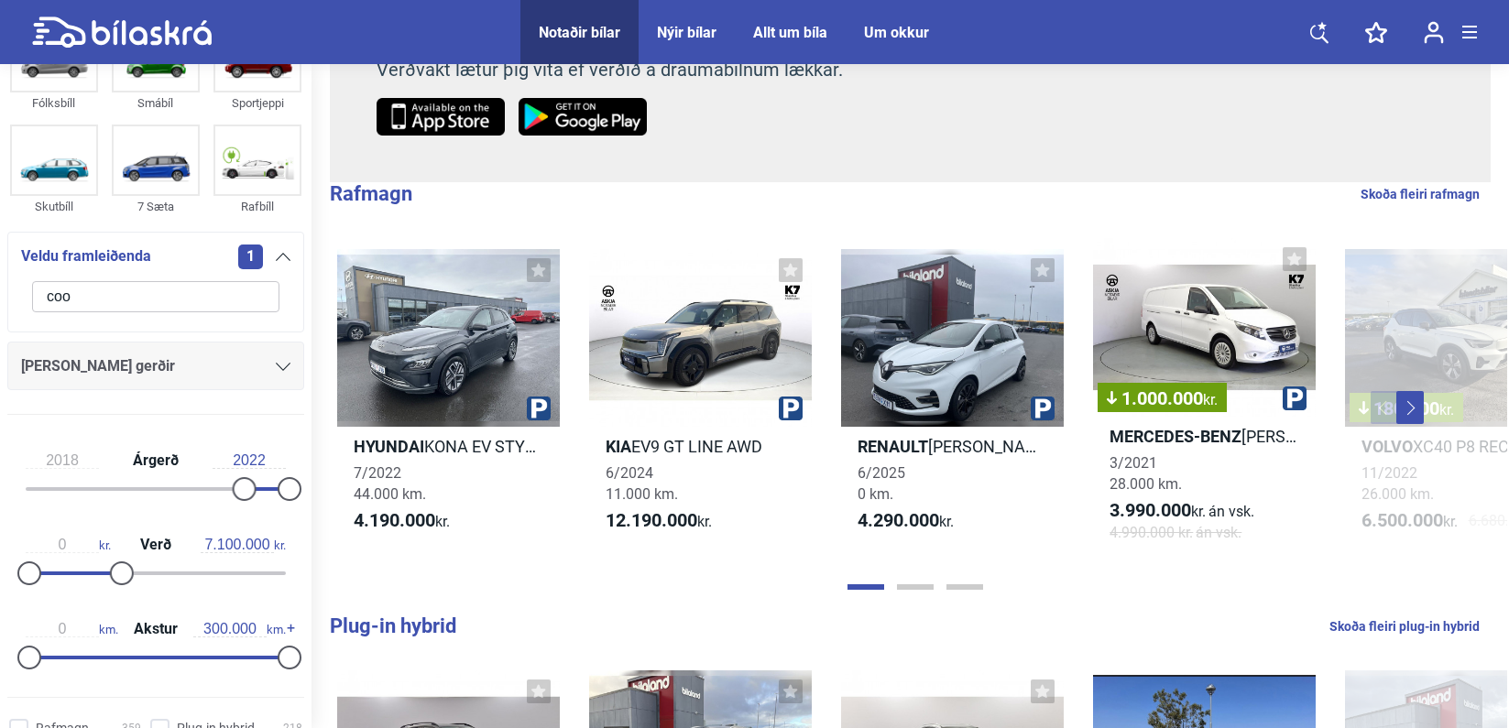
type input "co"
checkbox input "false"
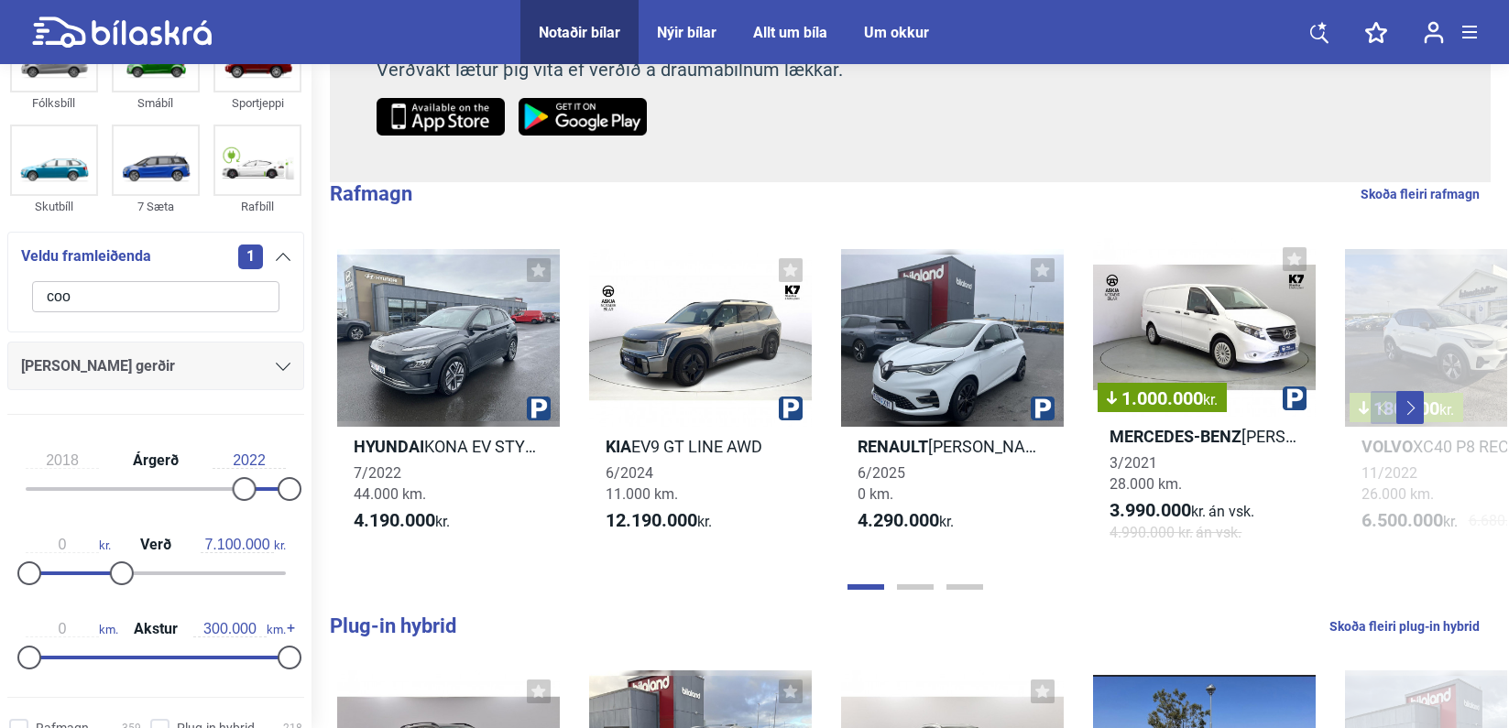
checkbox input "false"
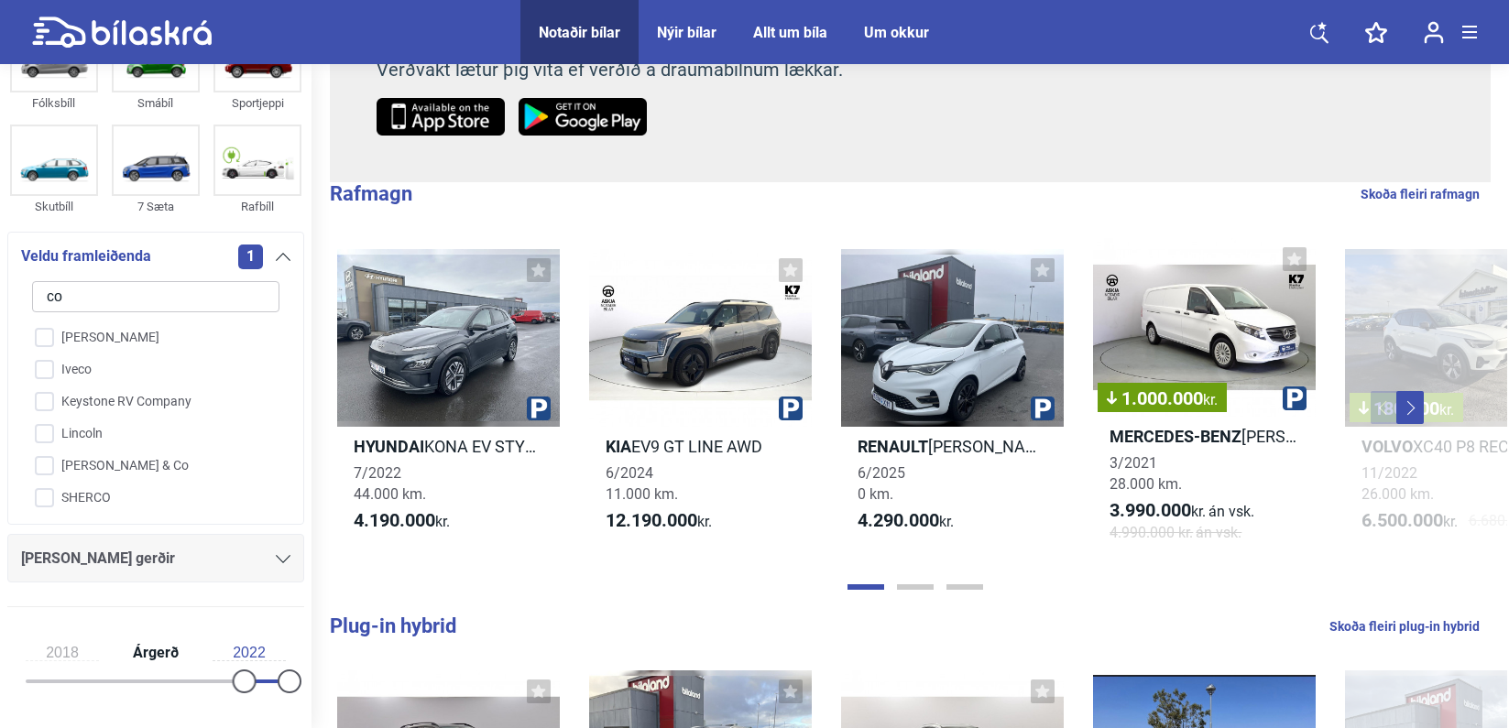
type input "c"
checkbox input "false"
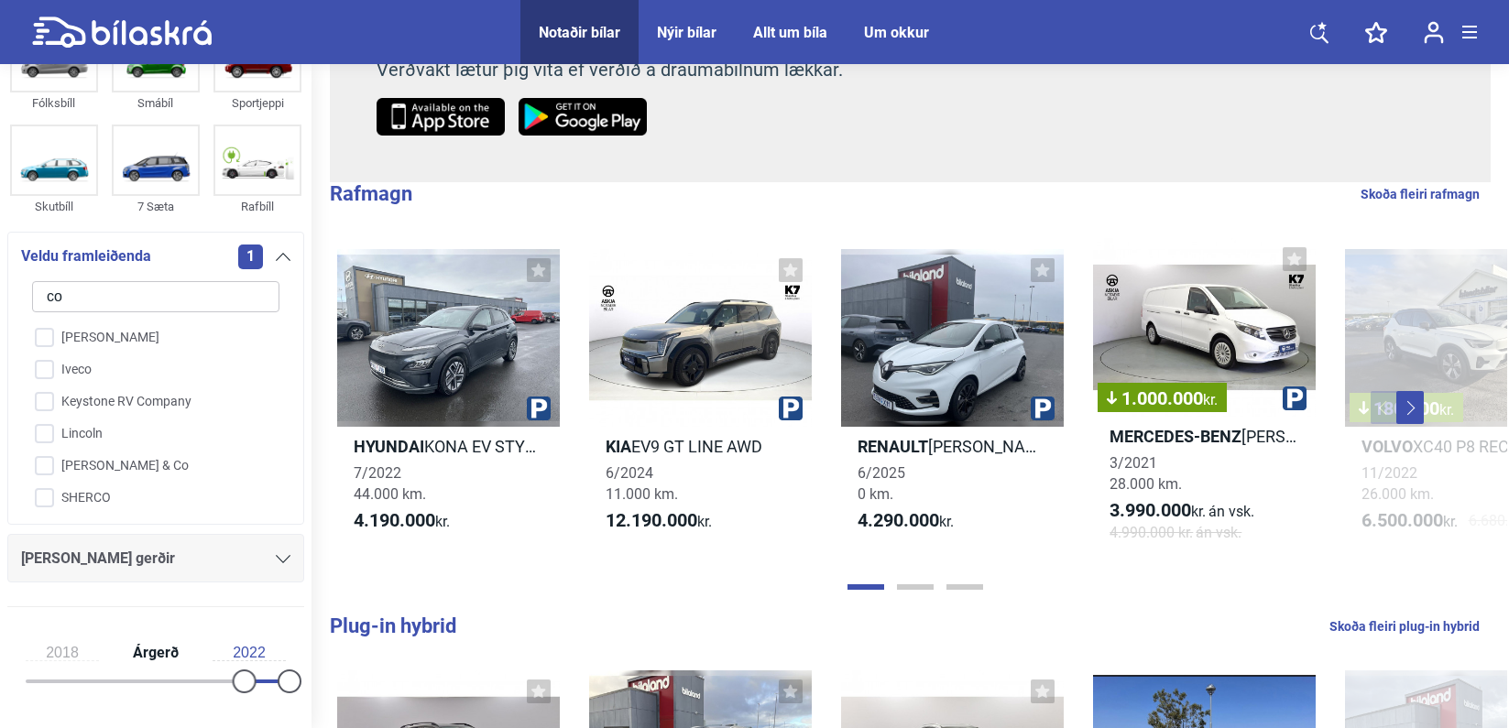
checkbox input "false"
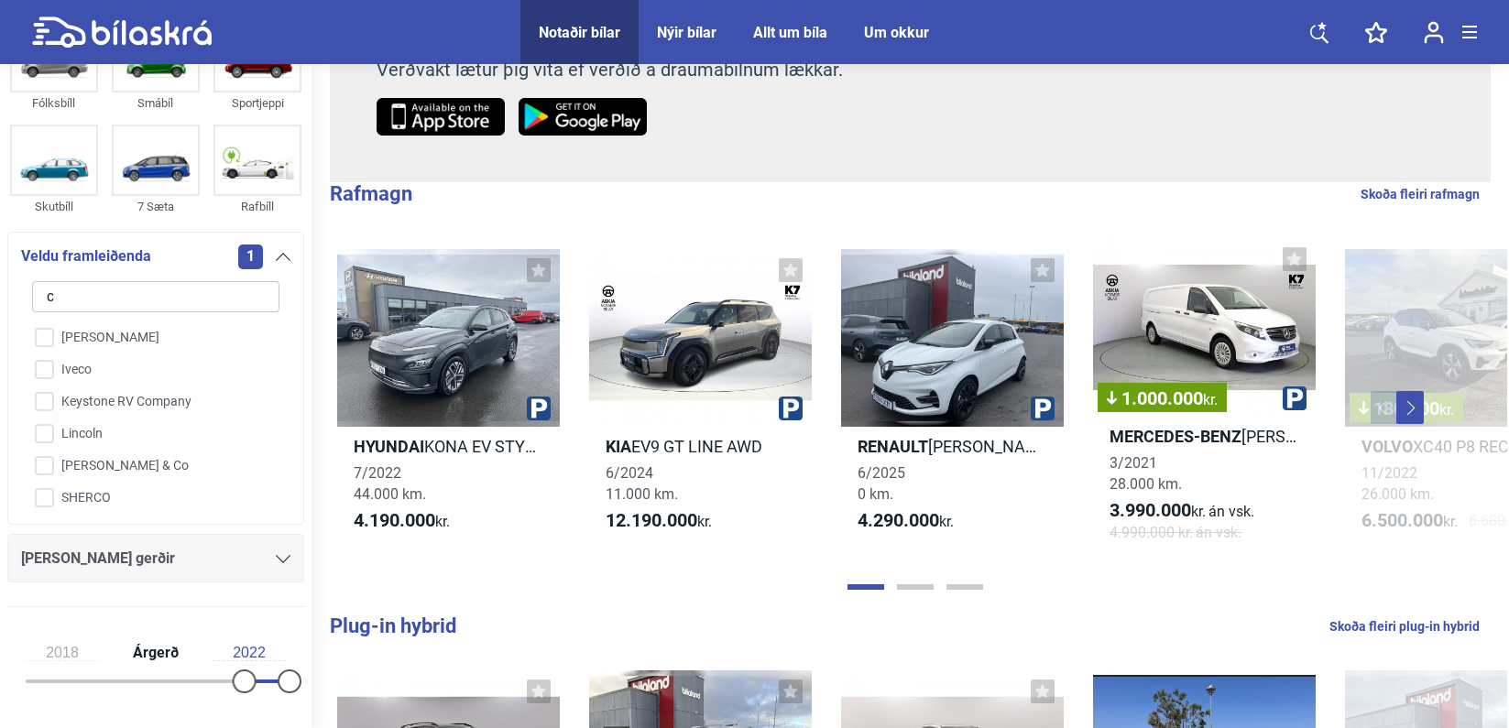
checkbox input "false"
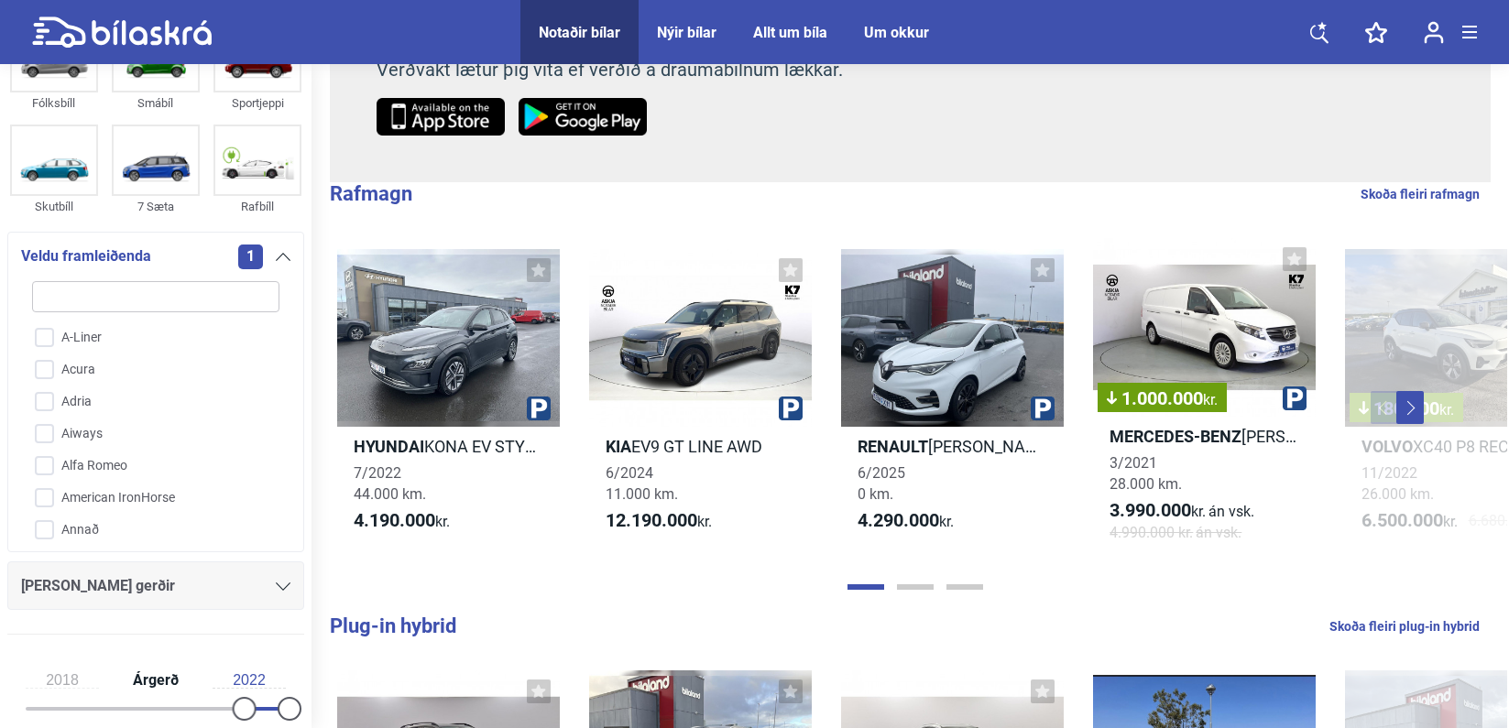
click at [282, 248] on div "1" at bounding box center [264, 257] width 52 height 25
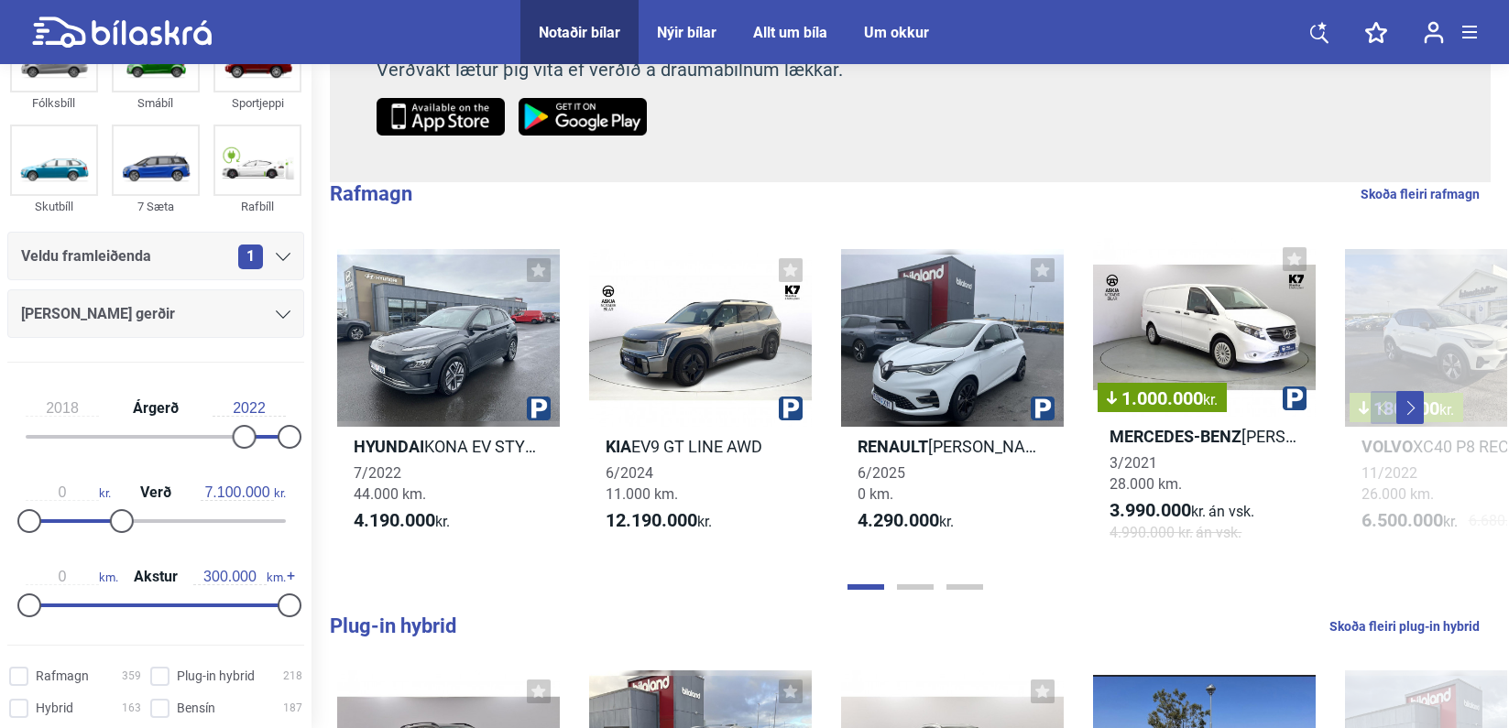
click at [259, 323] on div "[PERSON_NAME] gerðir" at bounding box center [155, 314] width 269 height 26
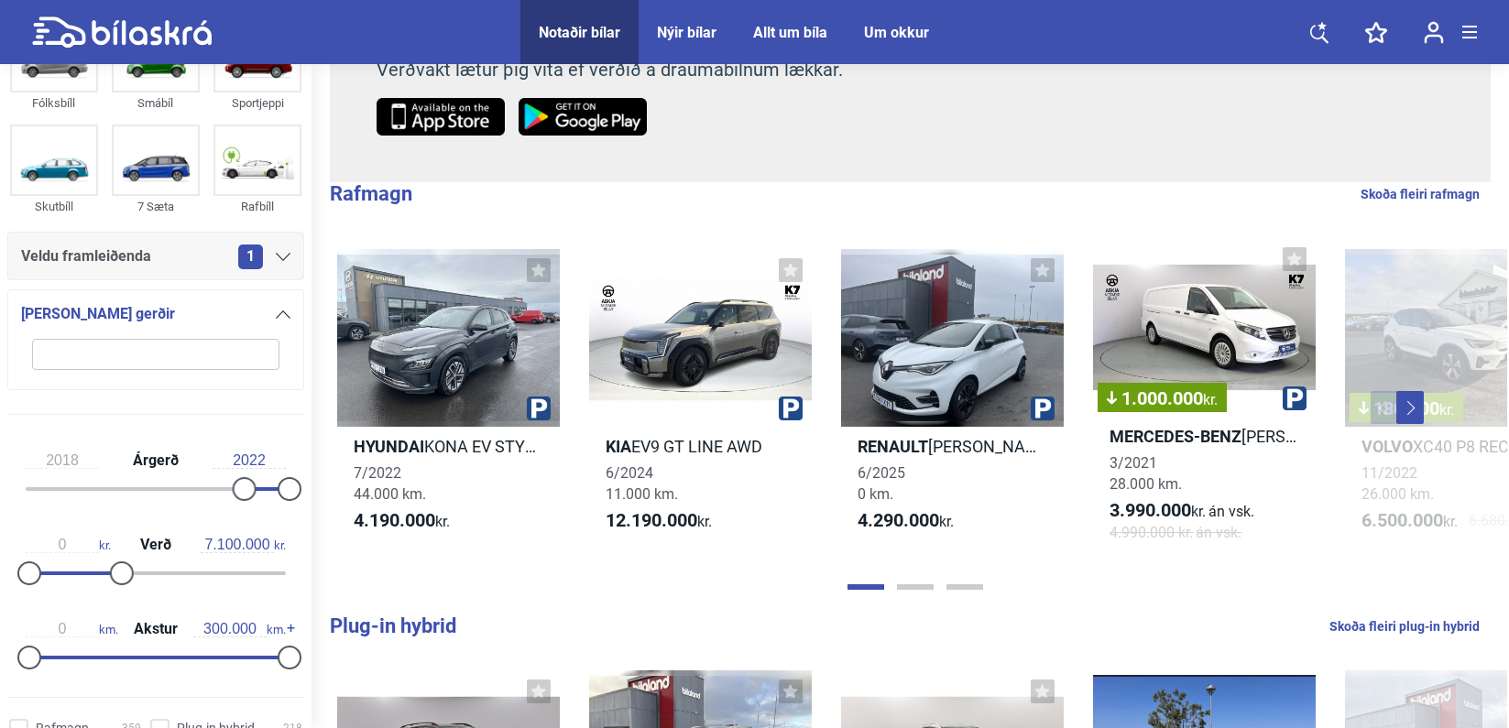
click at [152, 344] on input "search" at bounding box center [155, 354] width 247 height 31
click at [265, 305] on div "[PERSON_NAME] gerðir" at bounding box center [155, 314] width 269 height 26
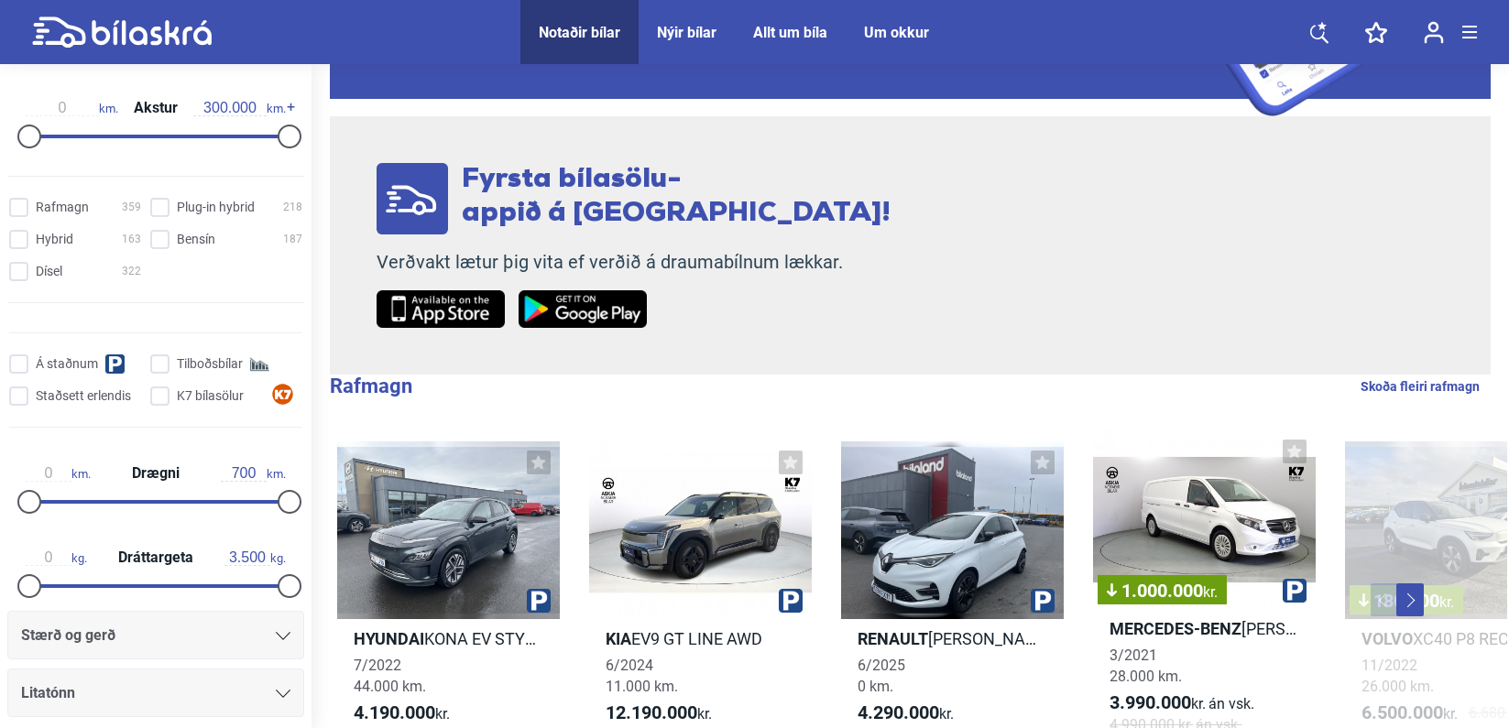
scroll to position [0, 0]
